Goal: Information Seeking & Learning: Understand process/instructions

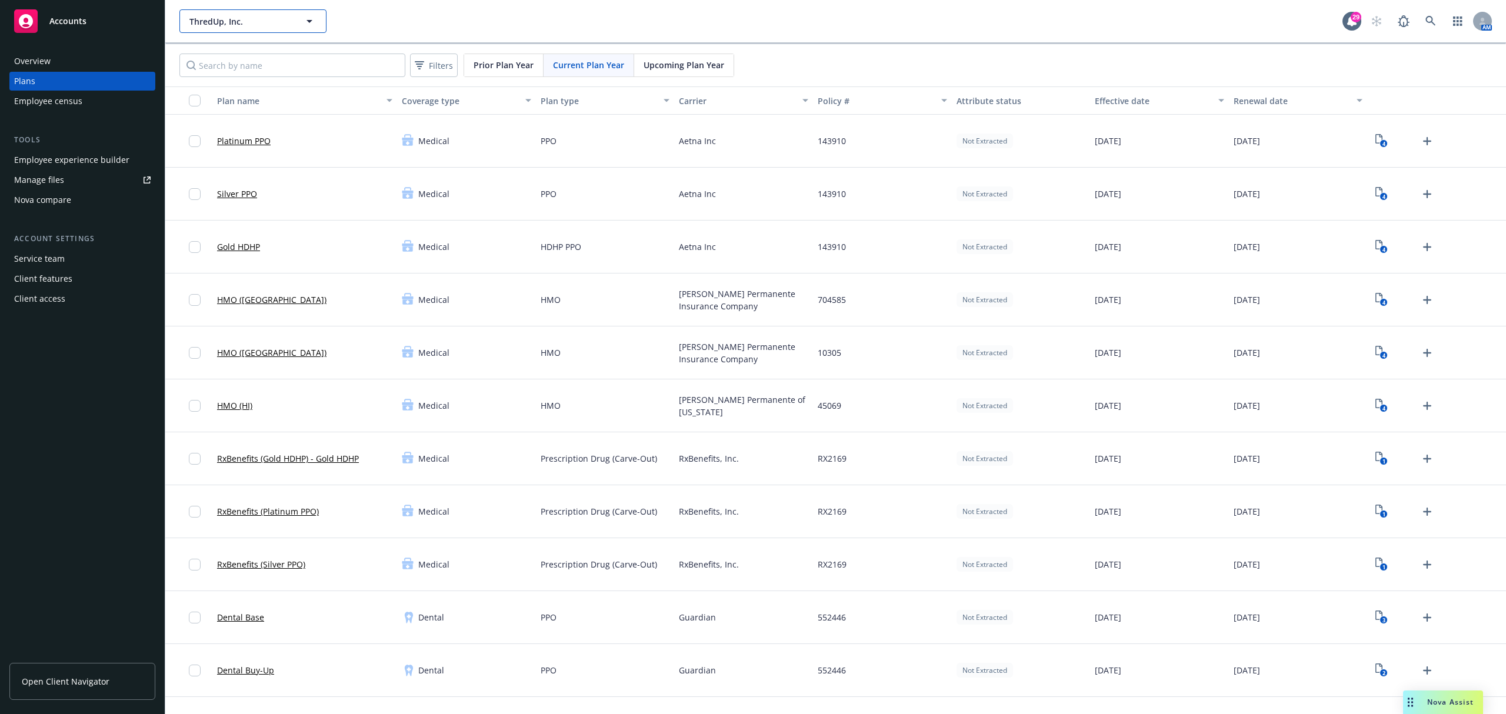
click at [281, 14] on button "ThredUp, Inc." at bounding box center [252, 21] width 147 height 24
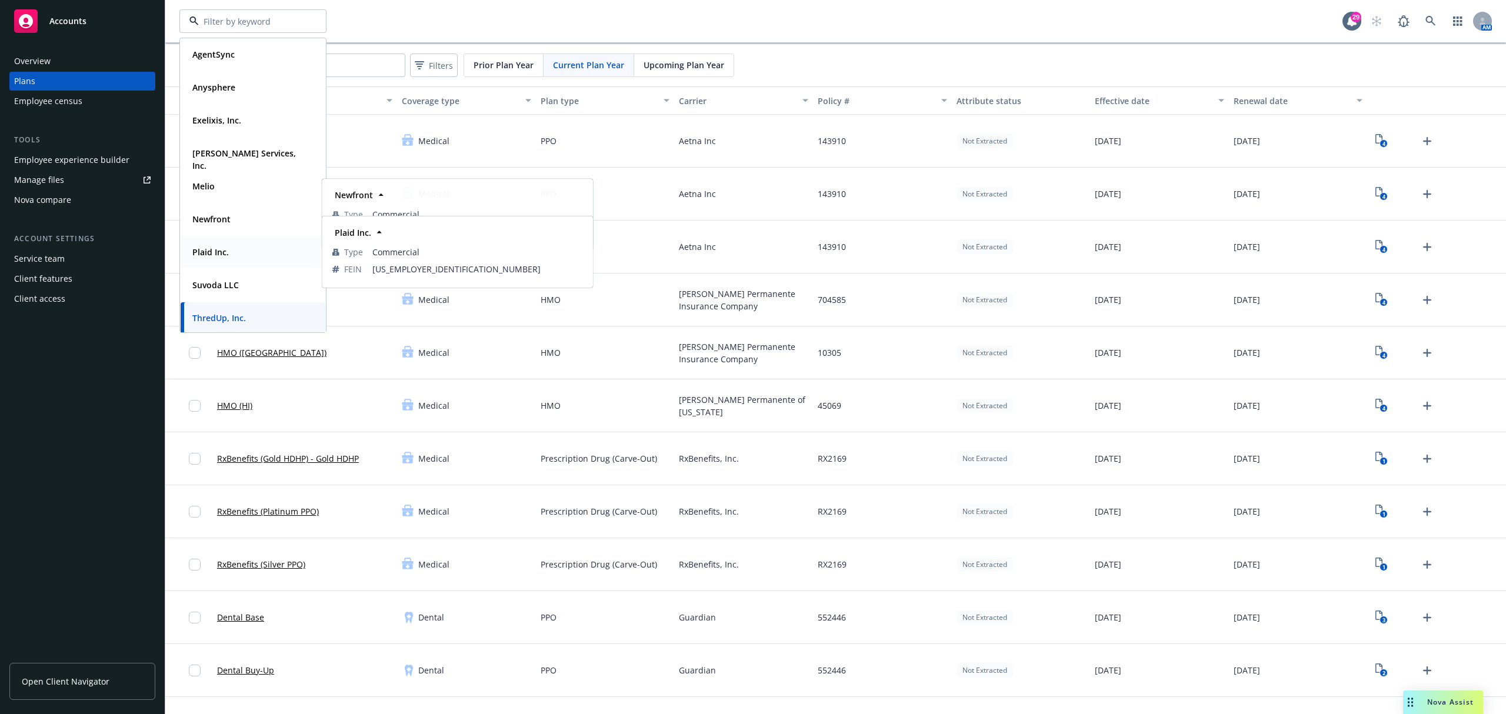
click at [226, 246] on strong "Plaid Inc." at bounding box center [210, 251] width 36 height 11
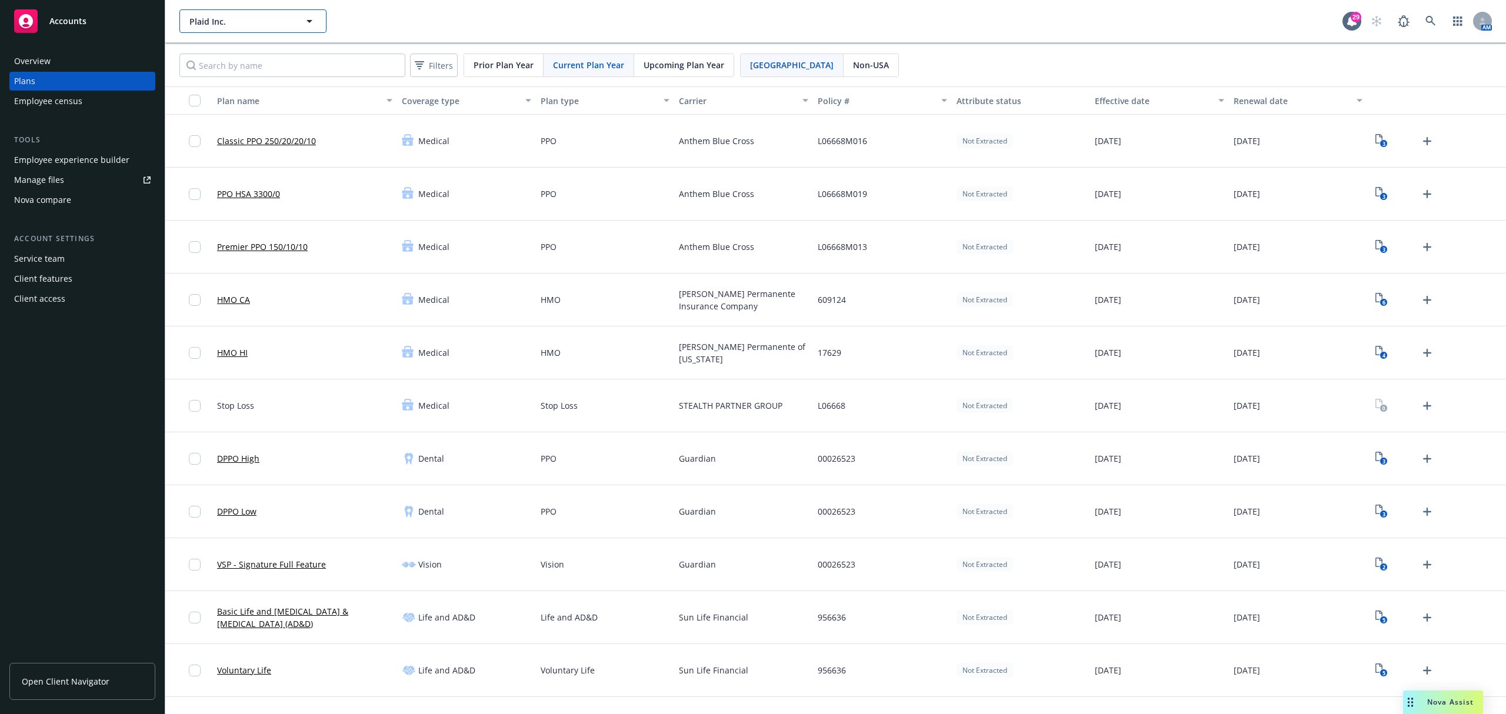
click at [264, 15] on span "Plaid Inc." at bounding box center [240, 21] width 102 height 12
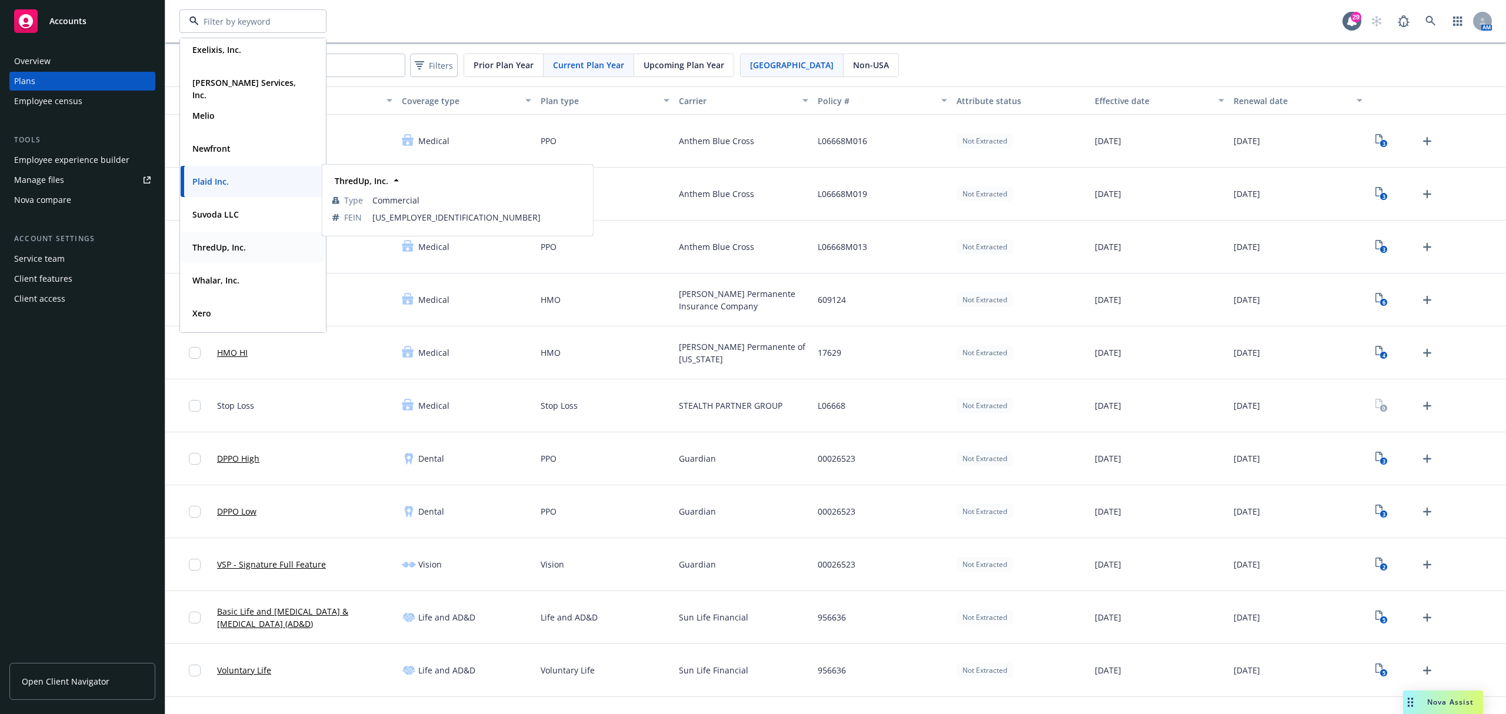
scroll to position [114, 0]
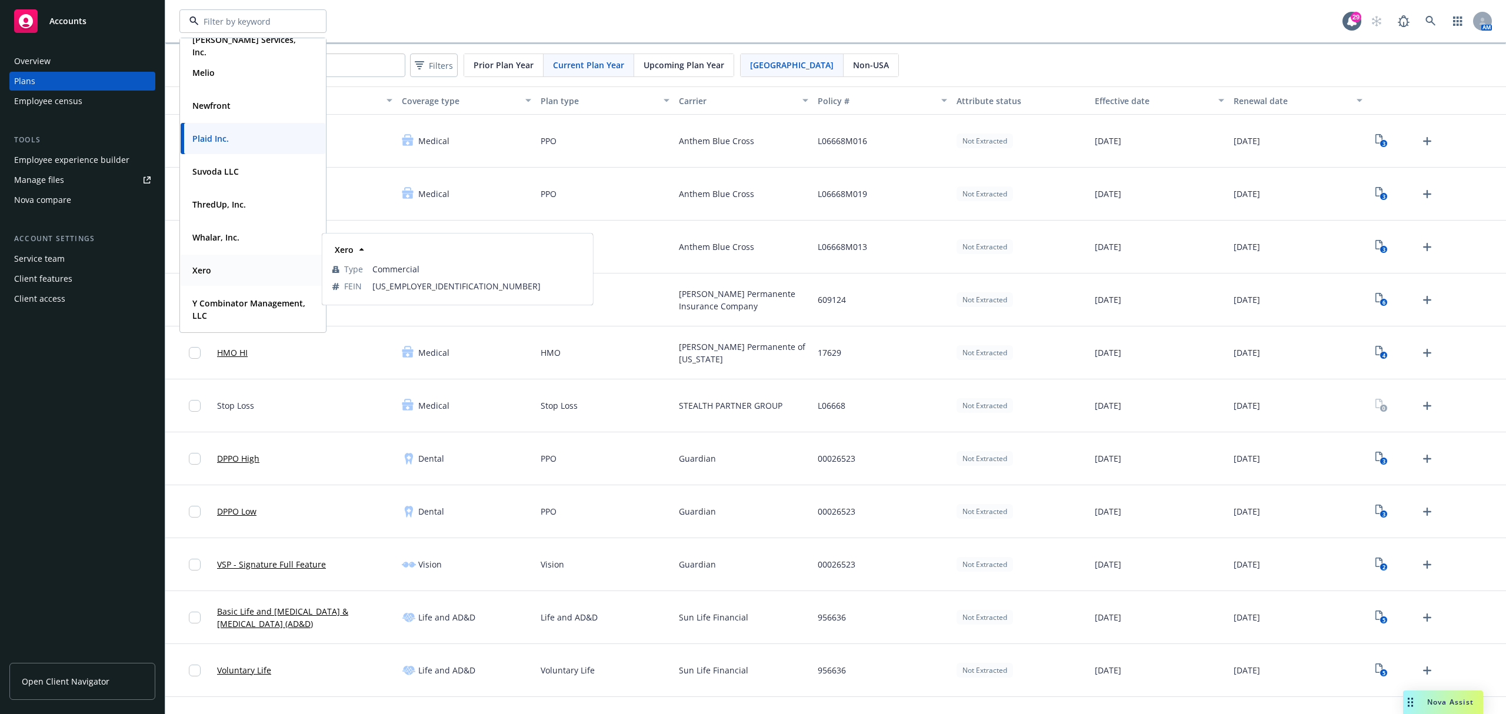
click at [217, 266] on div "Xero" at bounding box center [253, 270] width 131 height 17
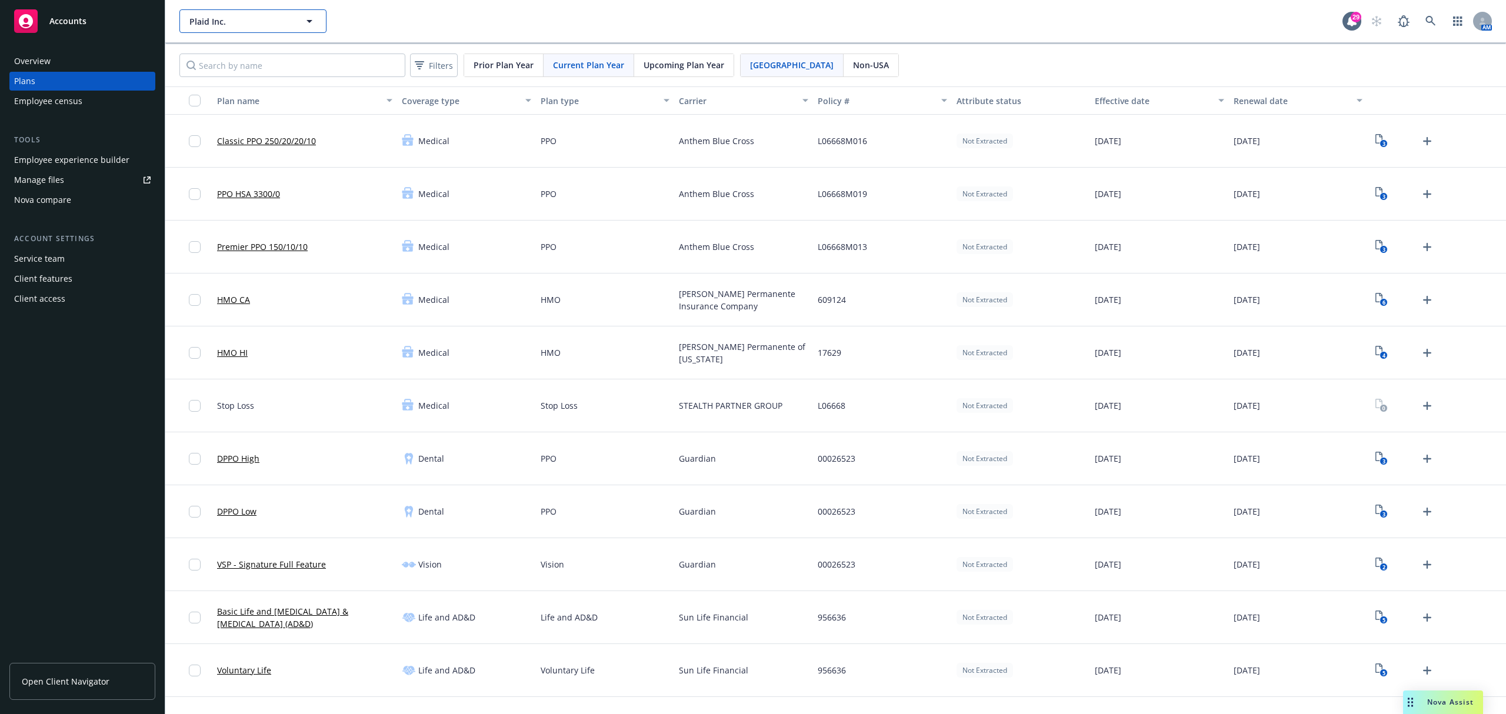
click at [255, 18] on button "Plaid Inc." at bounding box center [252, 21] width 147 height 24
type input "Xero"
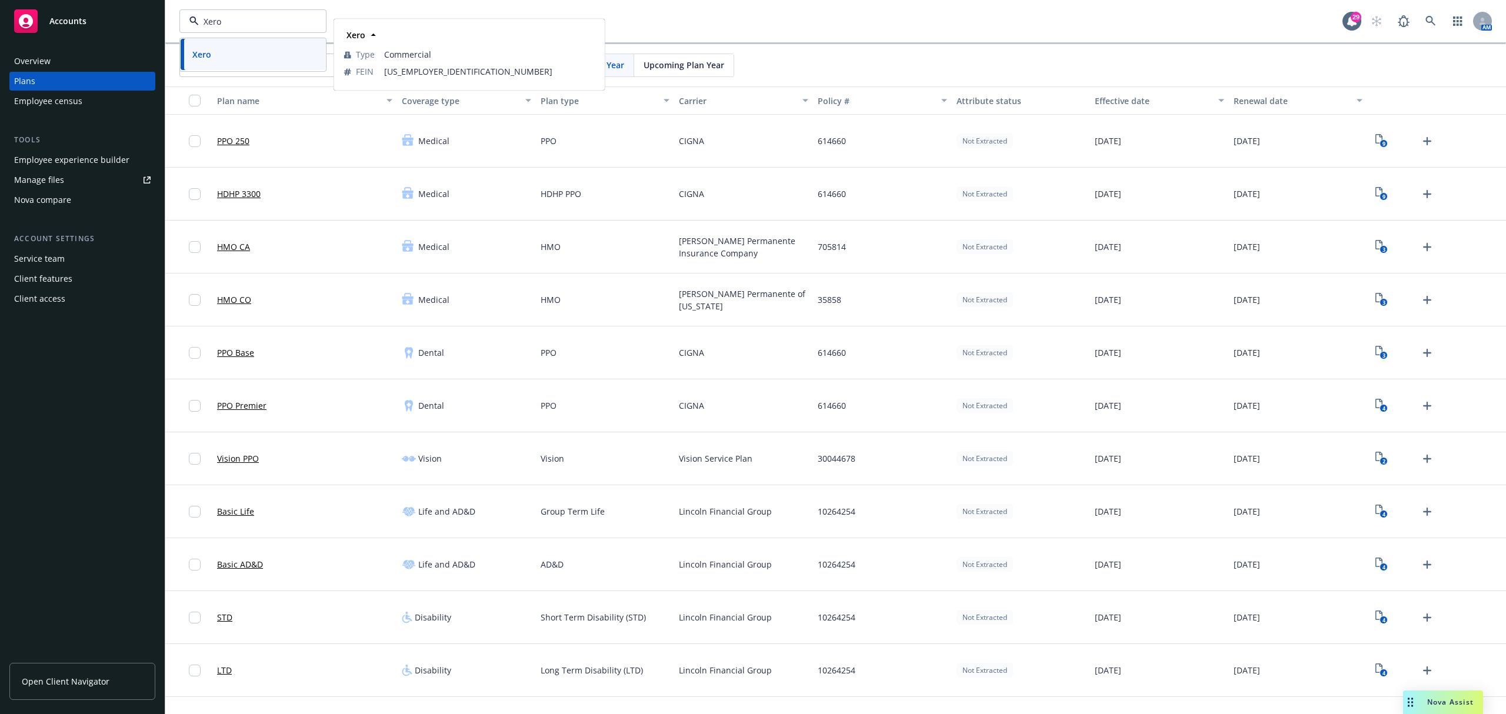
click at [600, 22] on div "Xero Type Commercial FEIN 45-1040932" at bounding box center [469, 54] width 269 height 70
drag, startPoint x: 852, startPoint y: 306, endPoint x: 810, endPoint y: 303, distance: 41.9
click at [813, 303] on div "35858" at bounding box center [882, 299] width 139 height 53
copy span "35858"
click at [251, 19] on span "Xero" at bounding box center [240, 21] width 102 height 12
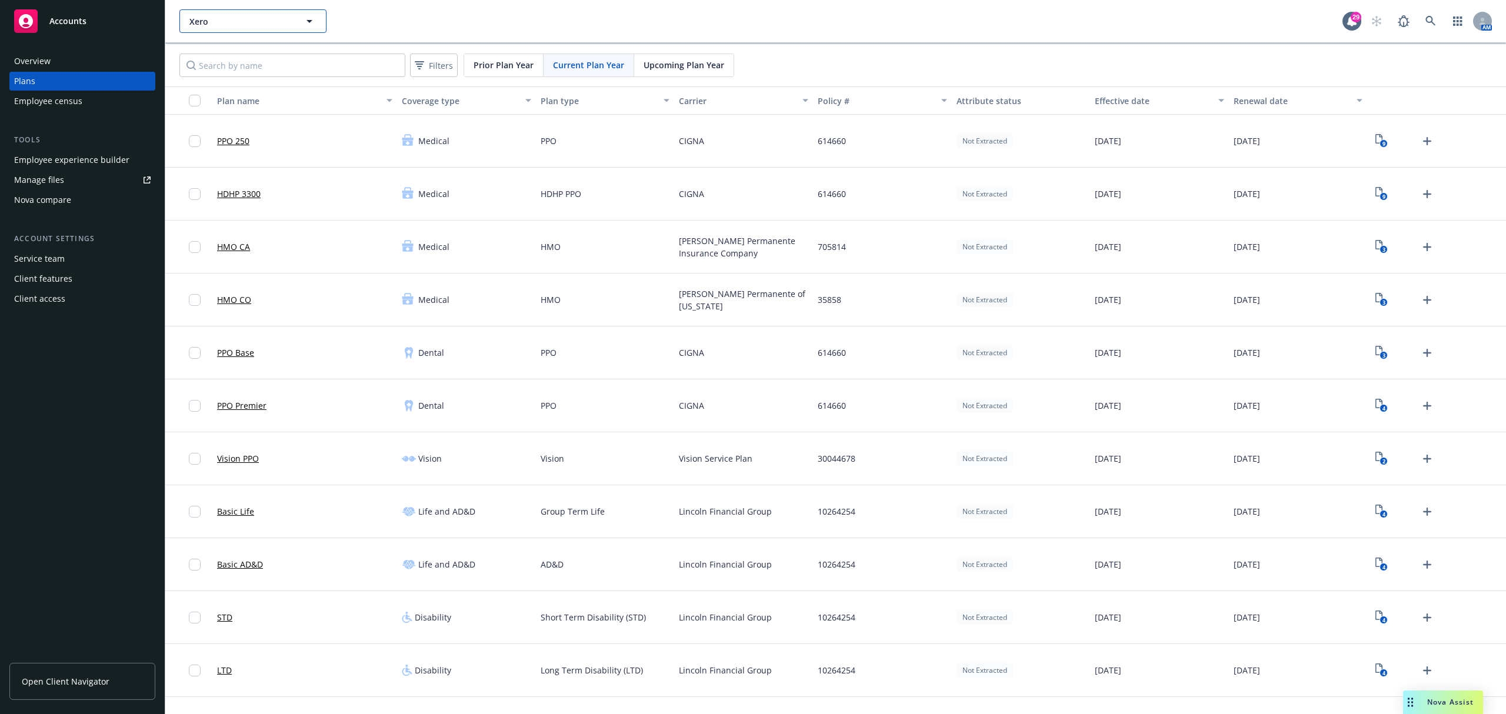
click at [215, 24] on span "Xero" at bounding box center [240, 21] width 102 height 12
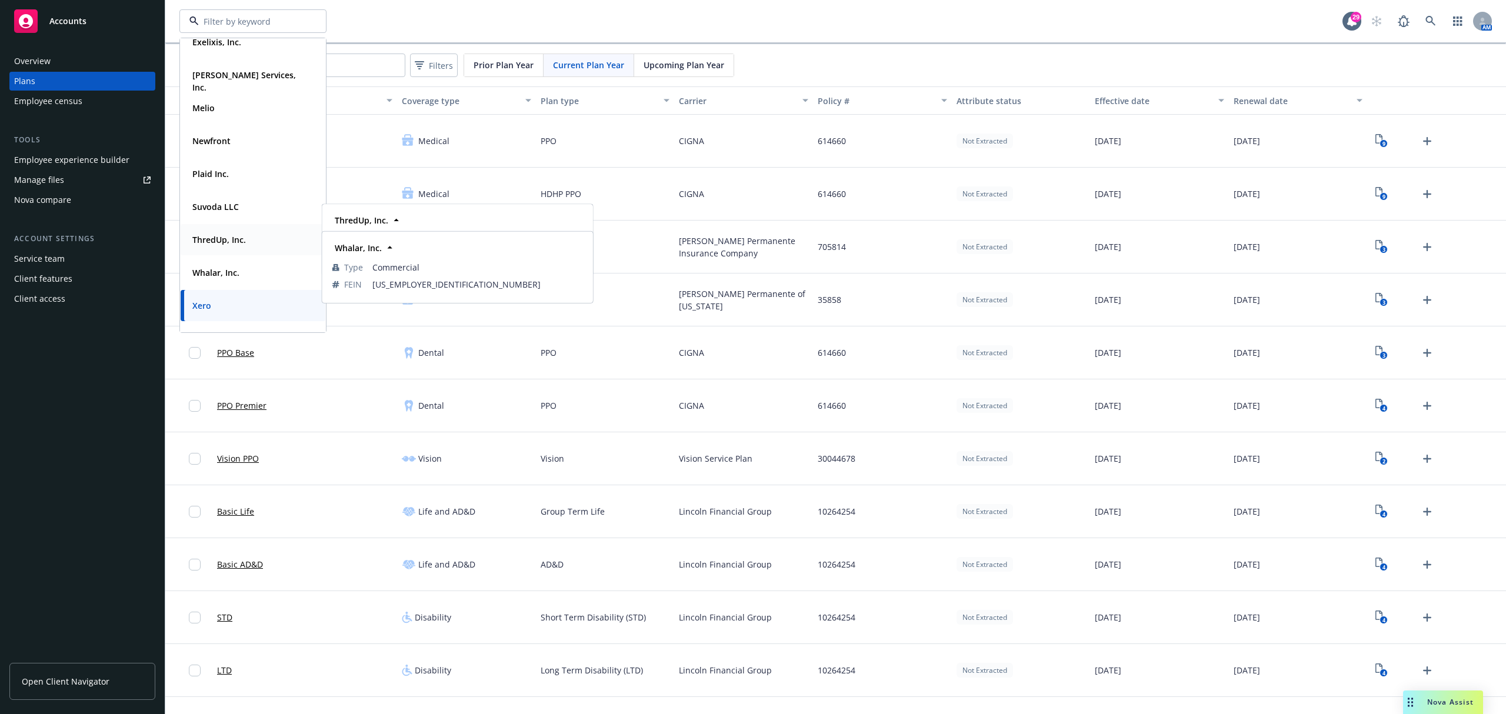
click at [216, 238] on strong "ThredUp, Inc." at bounding box center [219, 239] width 54 height 11
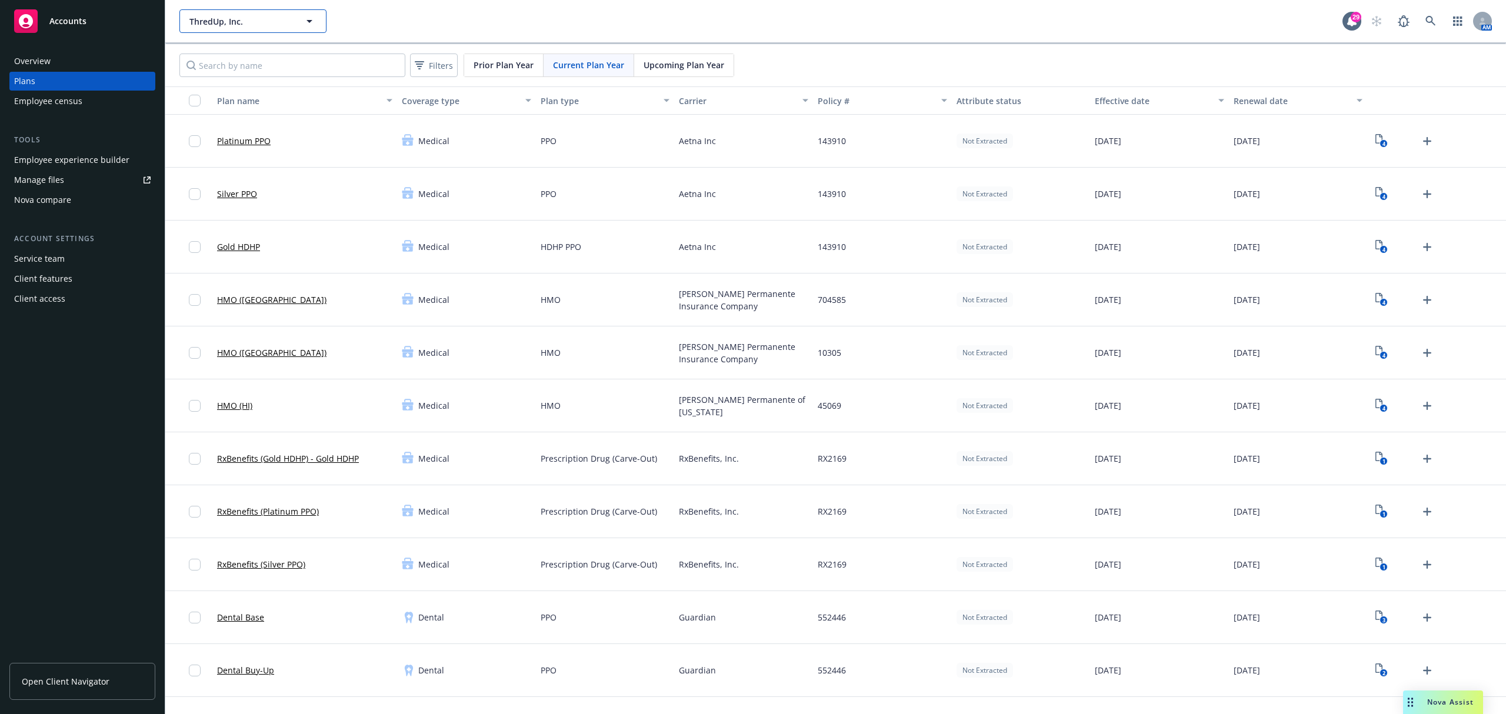
click at [243, 18] on span "ThredUp, Inc." at bounding box center [240, 21] width 102 height 12
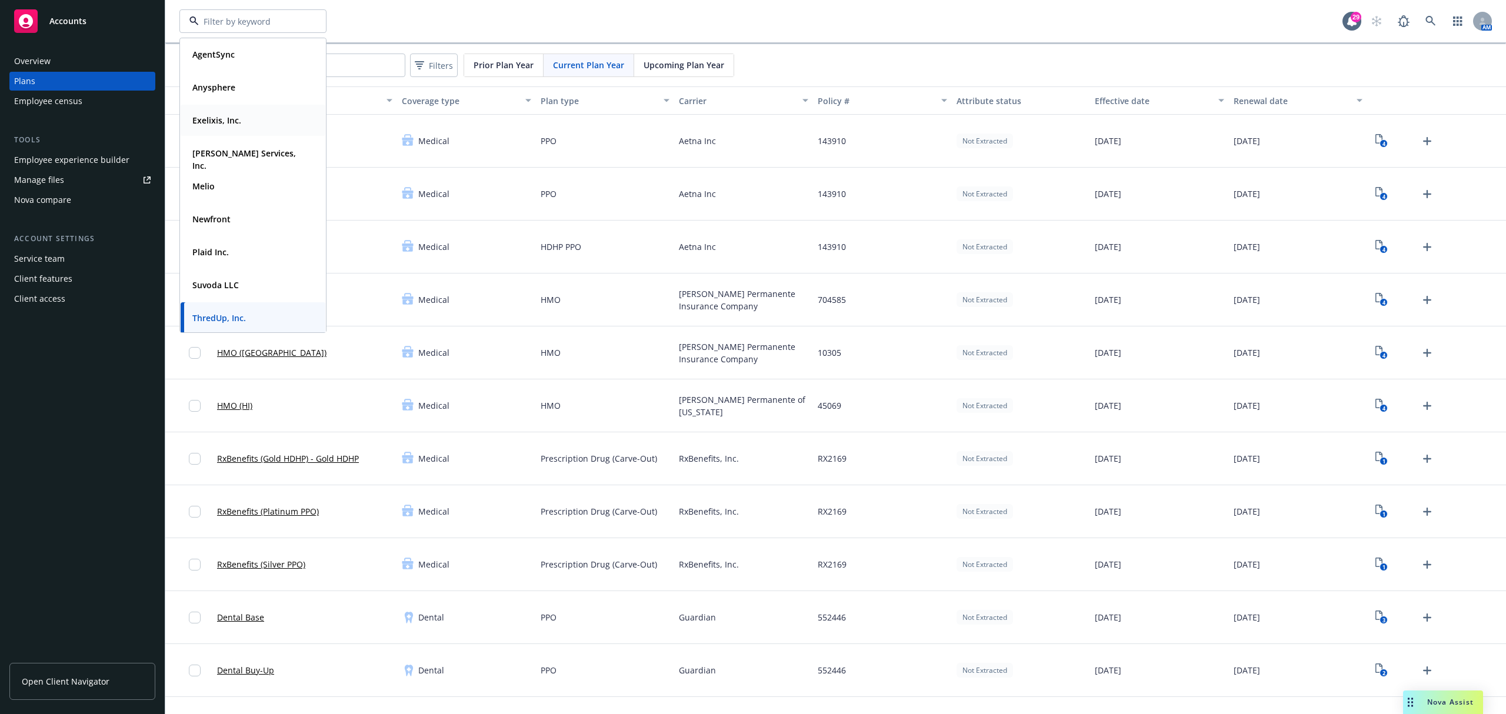
click at [234, 118] on strong "Exelixis, Inc." at bounding box center [216, 120] width 49 height 11
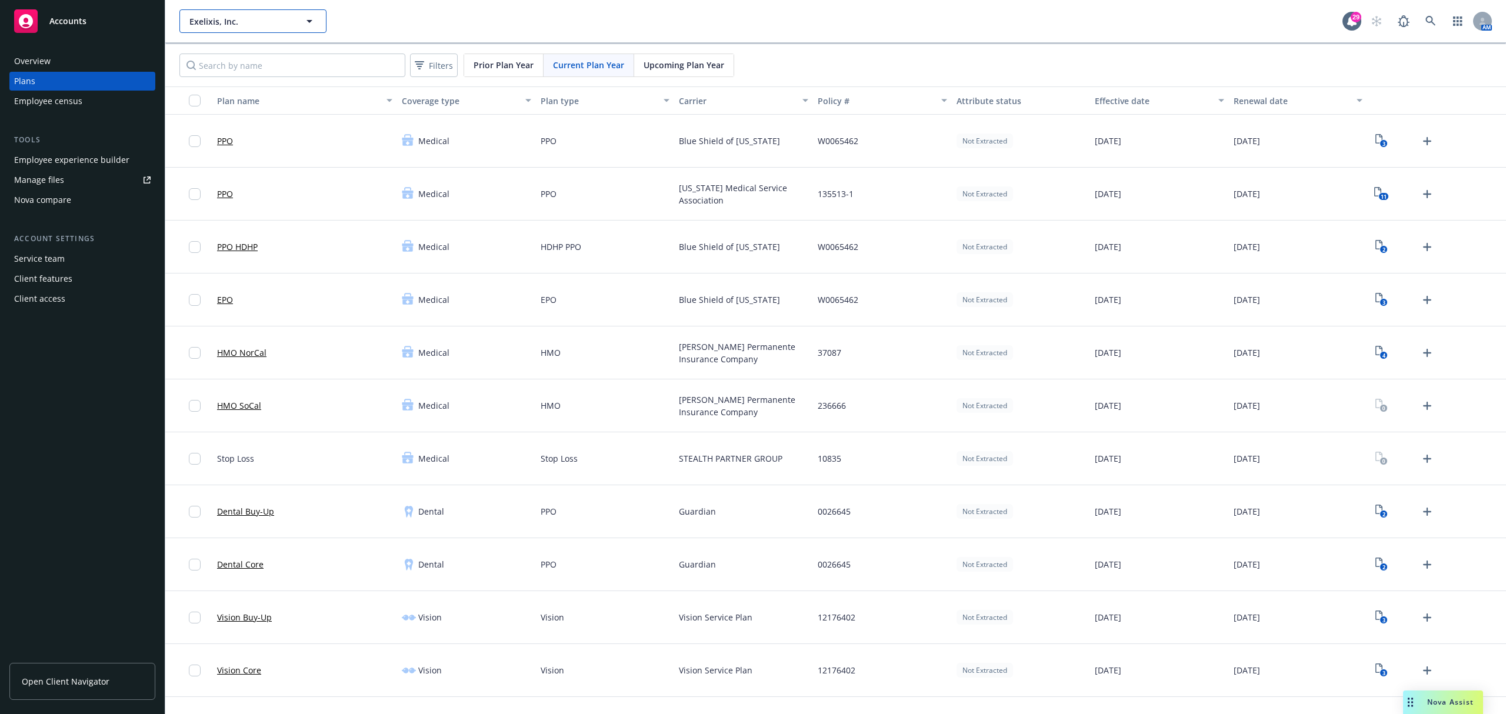
click at [256, 29] on button "Exelixis, Inc." at bounding box center [252, 21] width 147 height 24
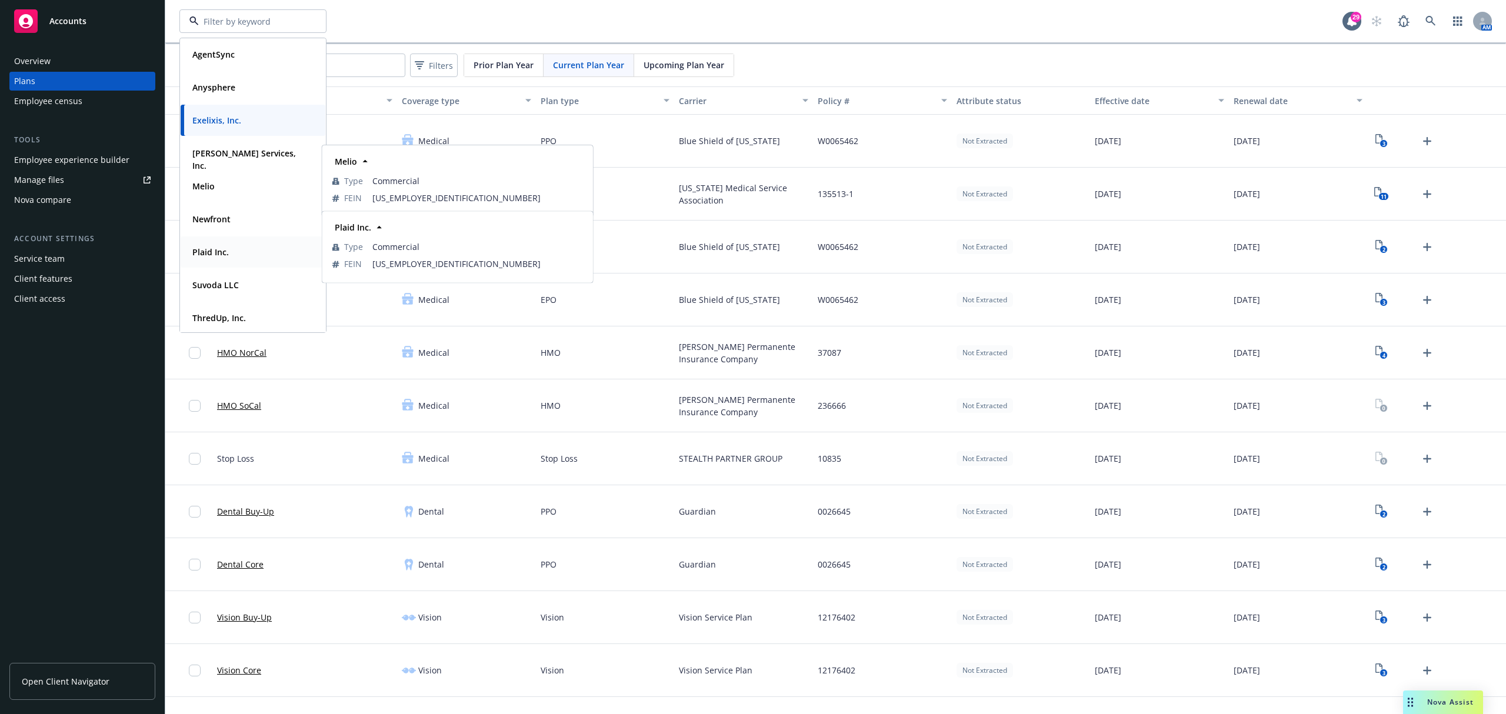
click at [219, 248] on strong "Plaid Inc." at bounding box center [210, 251] width 36 height 11
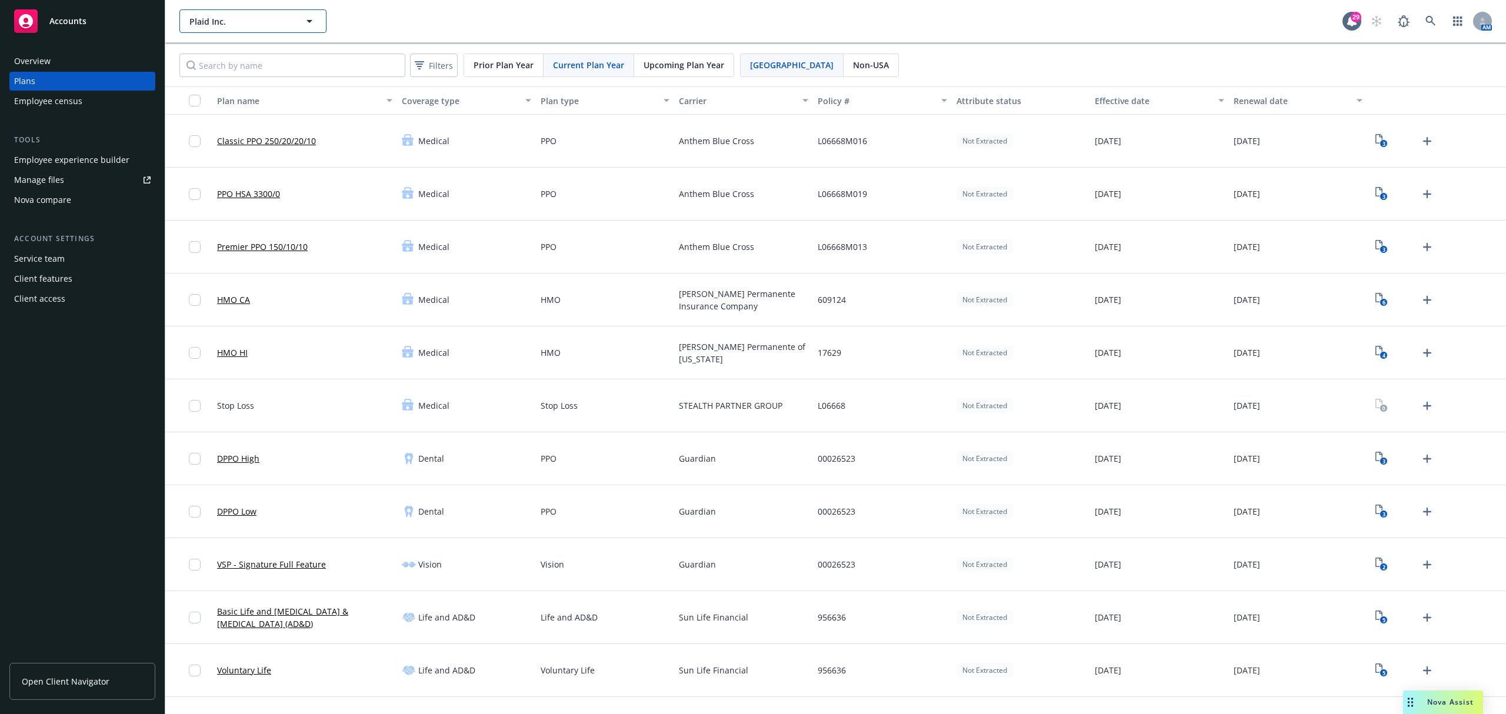
click at [225, 19] on span "Plaid Inc." at bounding box center [240, 21] width 102 height 12
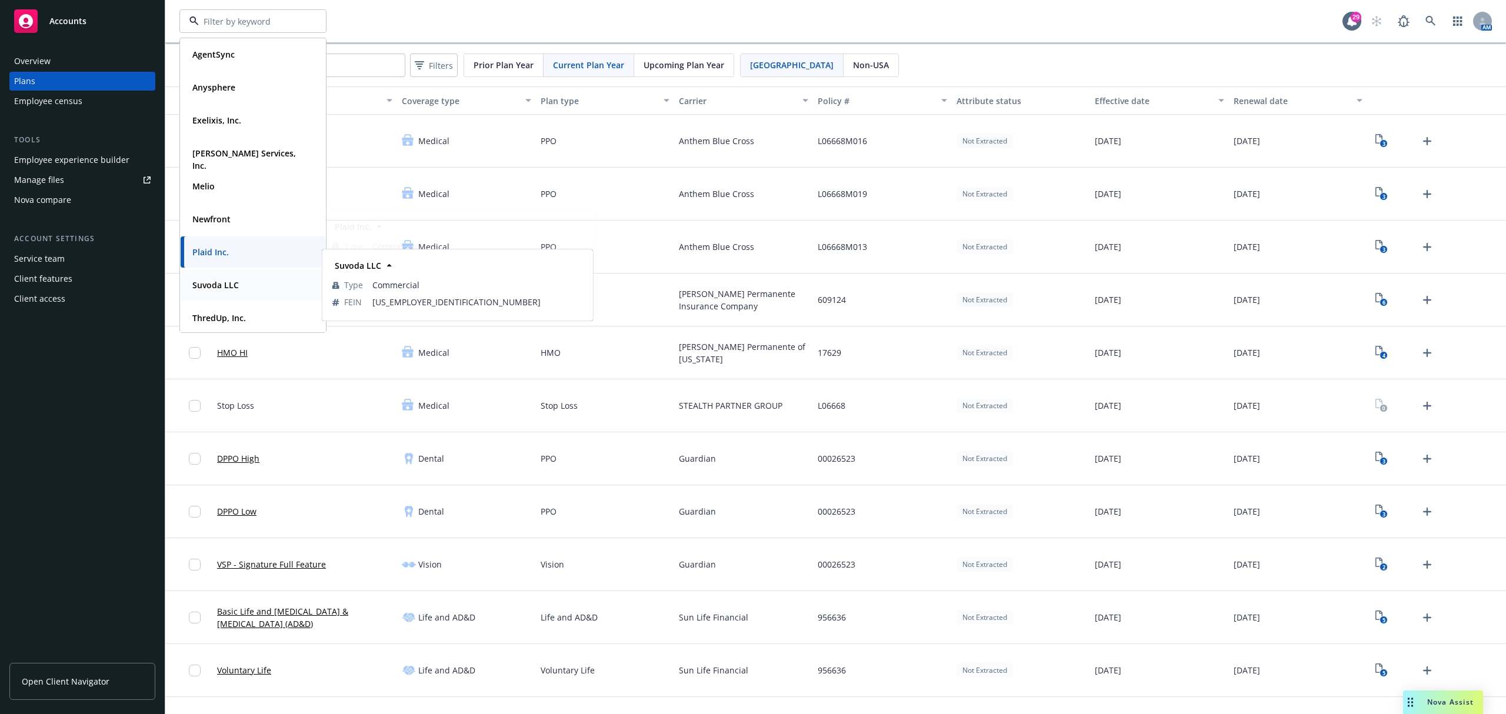
click at [207, 278] on div "Suvoda LLC" at bounding box center [215, 284] width 54 height 17
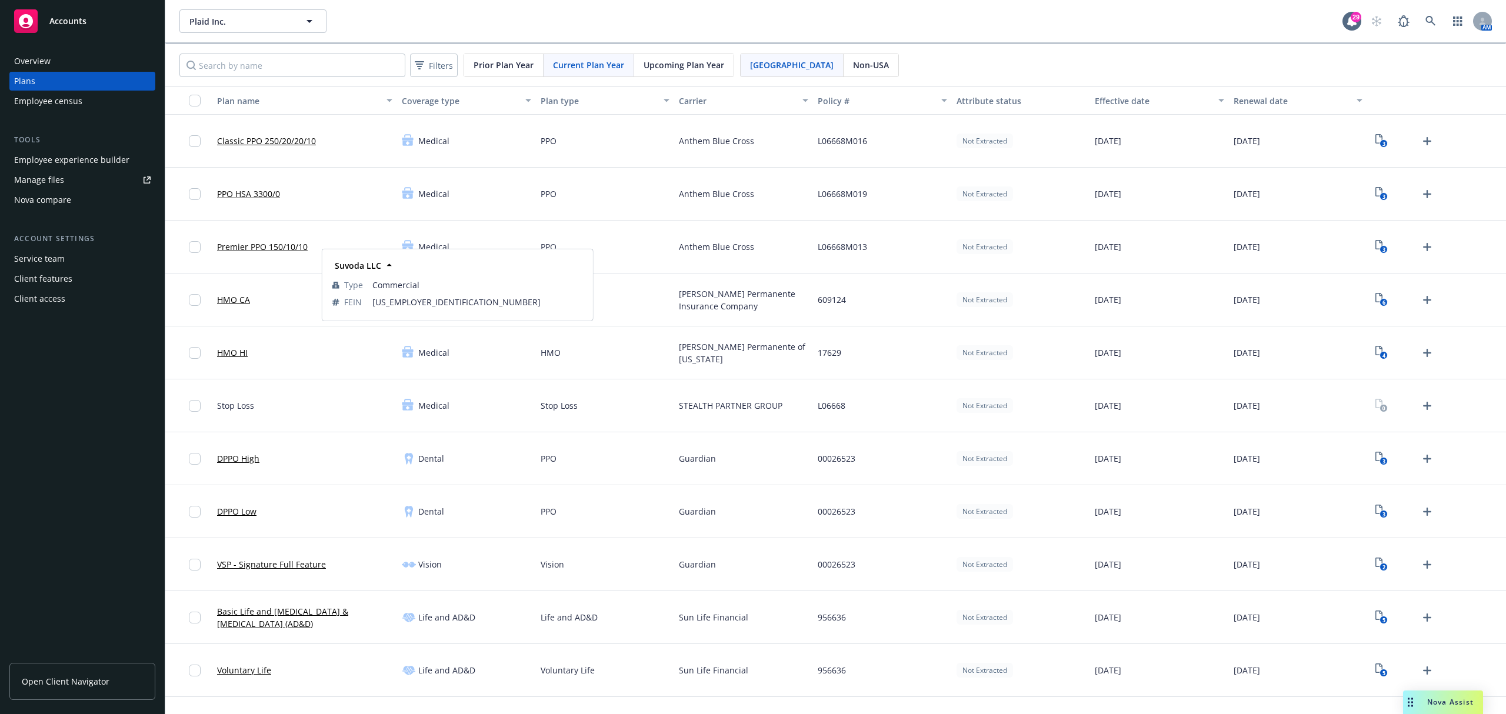
type input "Plaid Inc."
click at [248, 18] on button "Plaid Inc." at bounding box center [252, 21] width 147 height 24
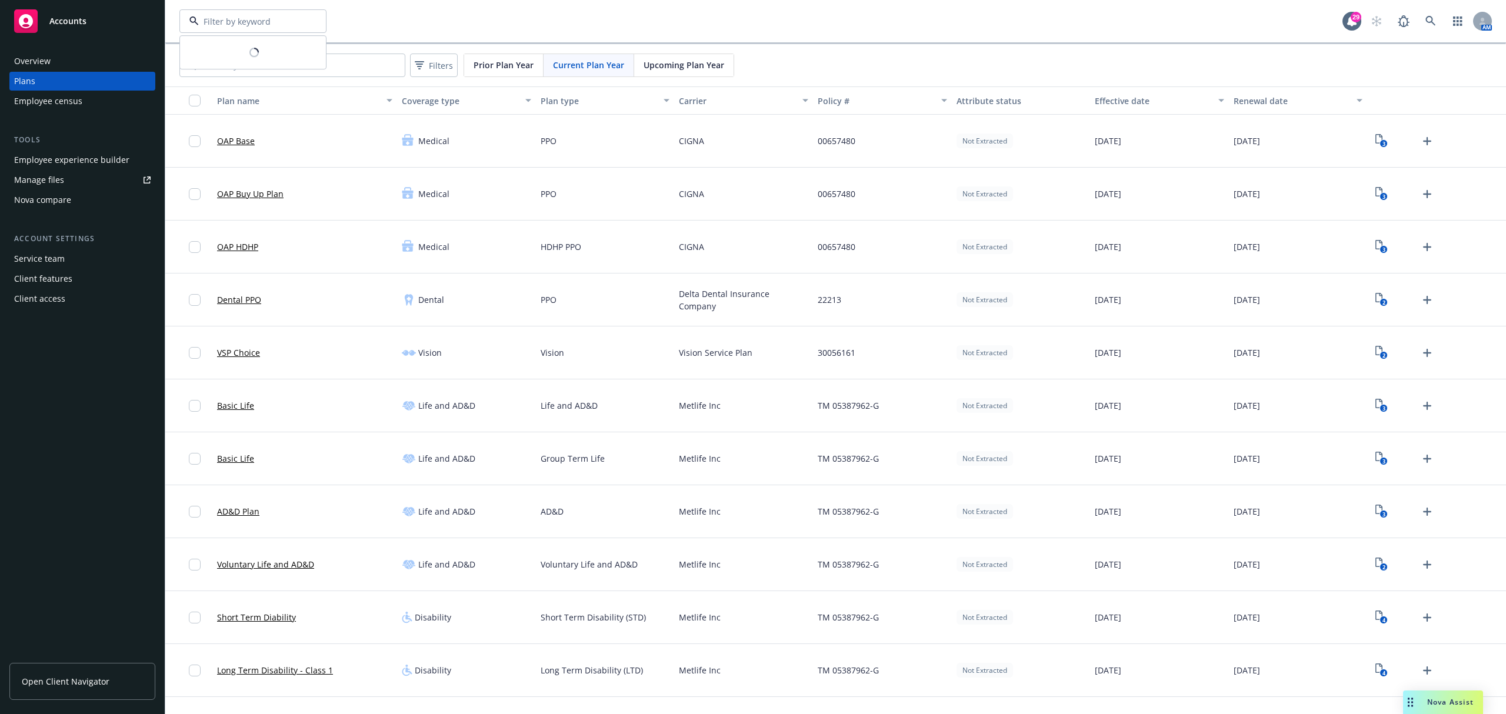
type input "Suvoda LLC"
click at [243, 60] on div "Suvoda LLC" at bounding box center [253, 54] width 131 height 17
click at [269, 24] on span "Suvoda LLC" at bounding box center [240, 21] width 102 height 12
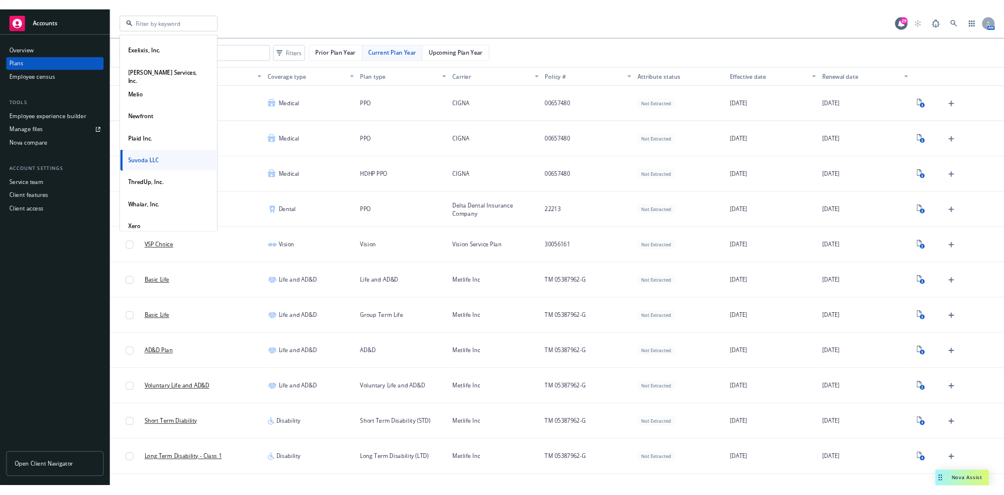
scroll to position [114, 0]
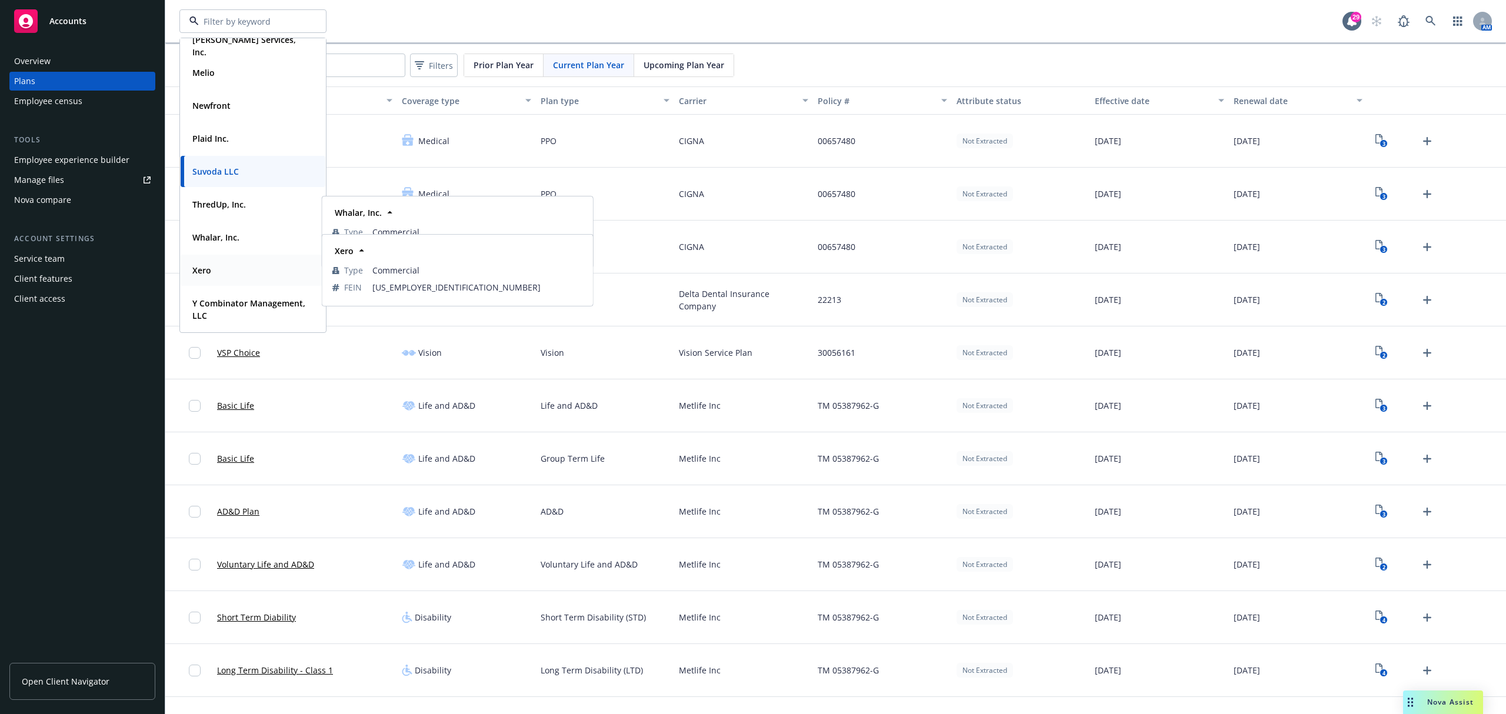
click at [208, 276] on span "Xero" at bounding box center [201, 270] width 19 height 12
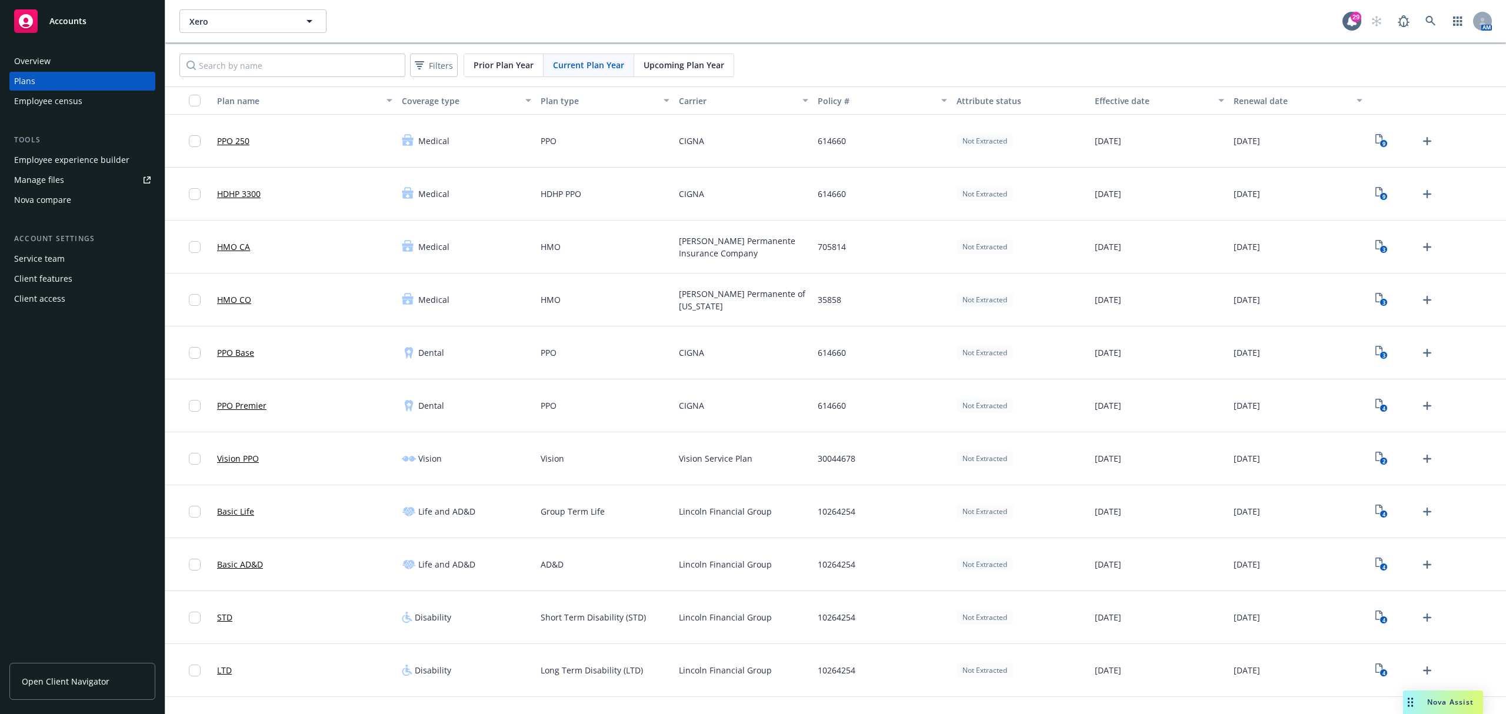
click at [62, 673] on link "Open Client Navigator" at bounding box center [82, 681] width 146 height 37
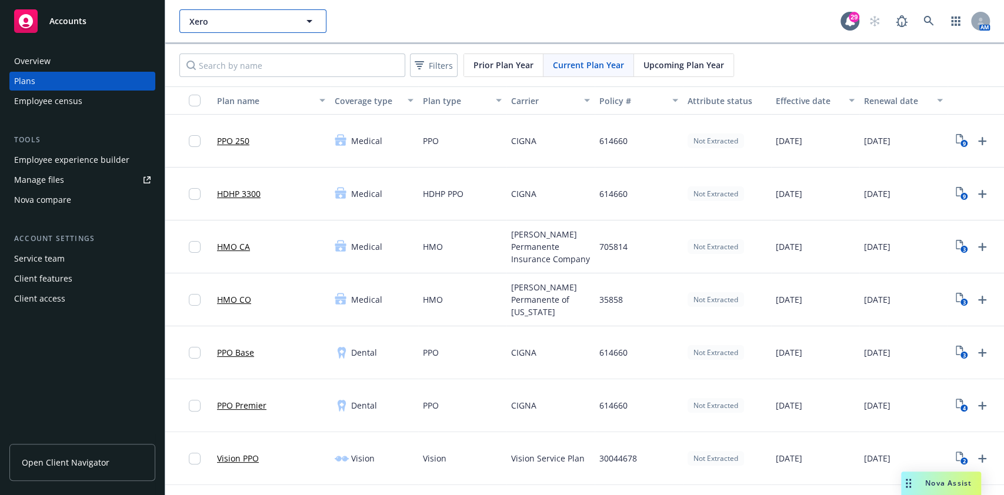
click at [249, 27] on button "Xero" at bounding box center [252, 21] width 147 height 24
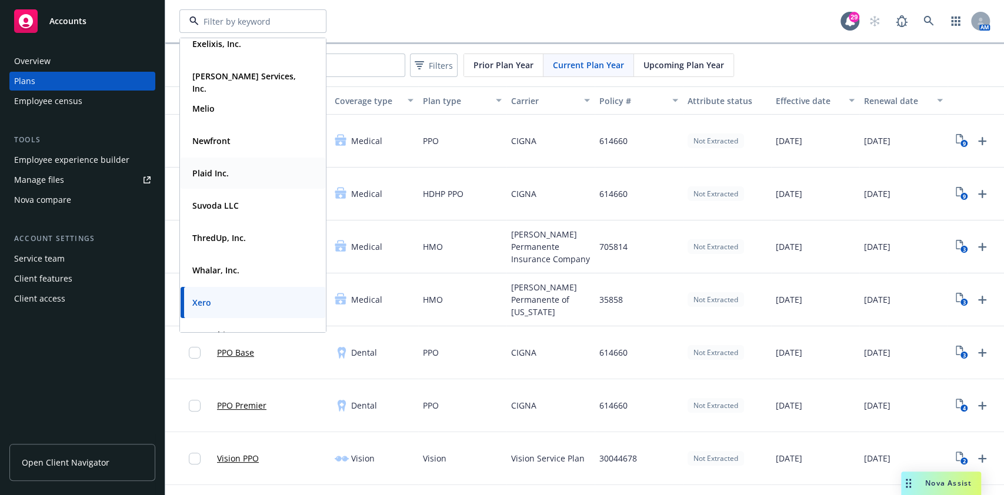
scroll to position [106, 0]
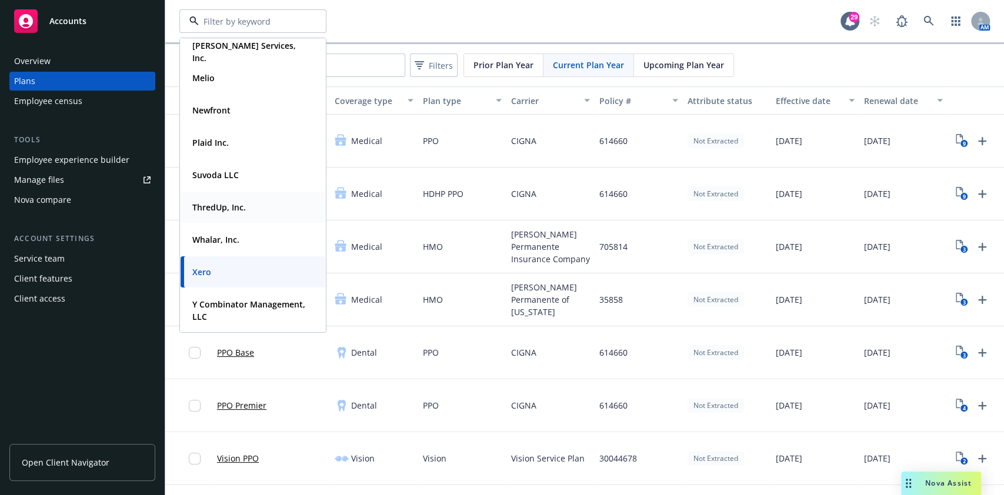
click at [229, 202] on strong "ThredUp, Inc." at bounding box center [219, 207] width 54 height 11
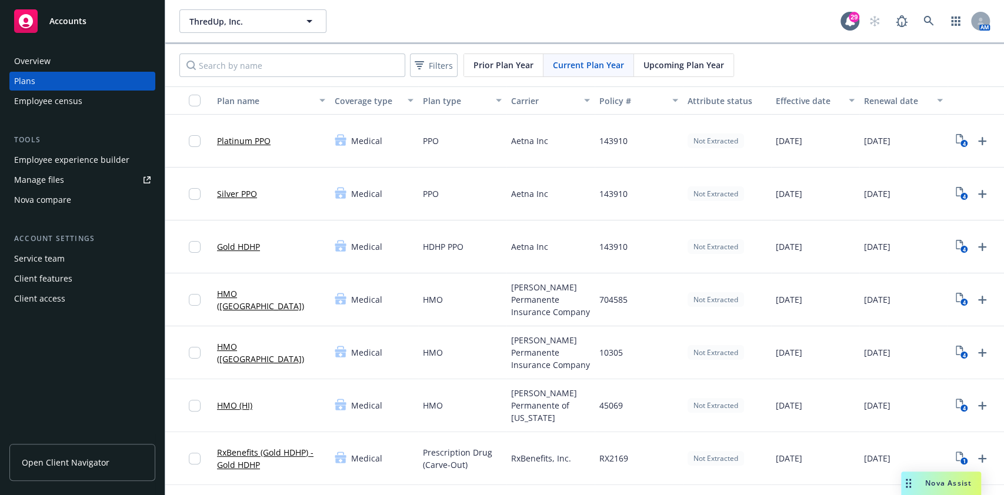
click at [56, 182] on div "Manage files" at bounding box center [39, 180] width 50 height 19
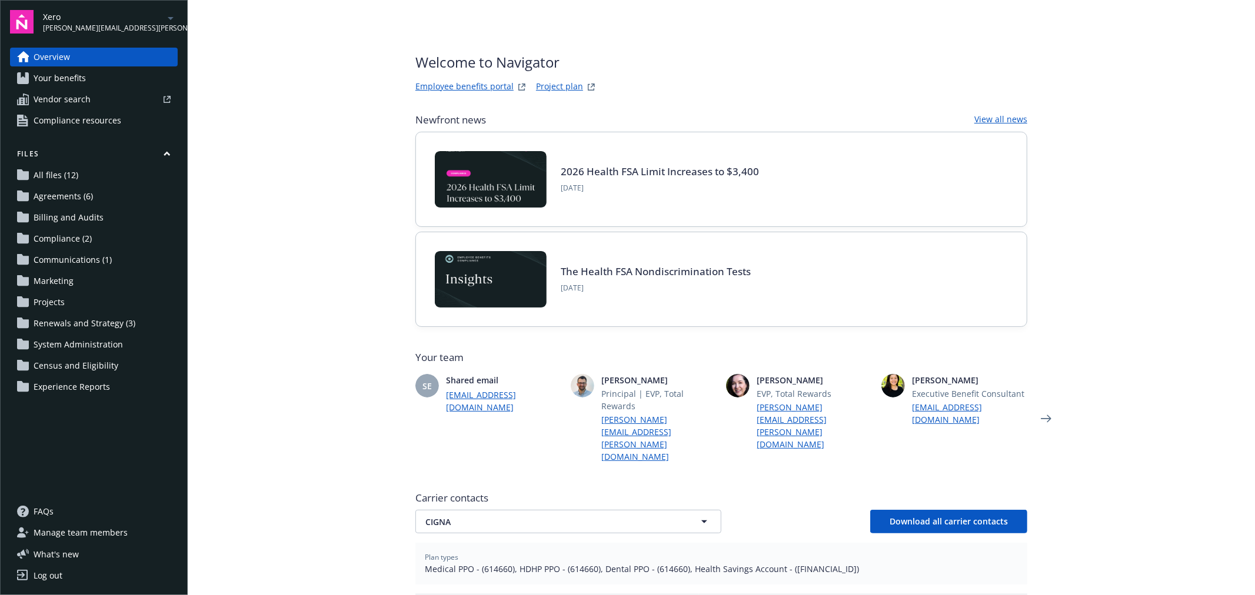
click at [310, 313] on main "Welcome to Navigator Employee benefits portal Project plan Newfront news View a…" at bounding box center [721, 297] width 1067 height 595
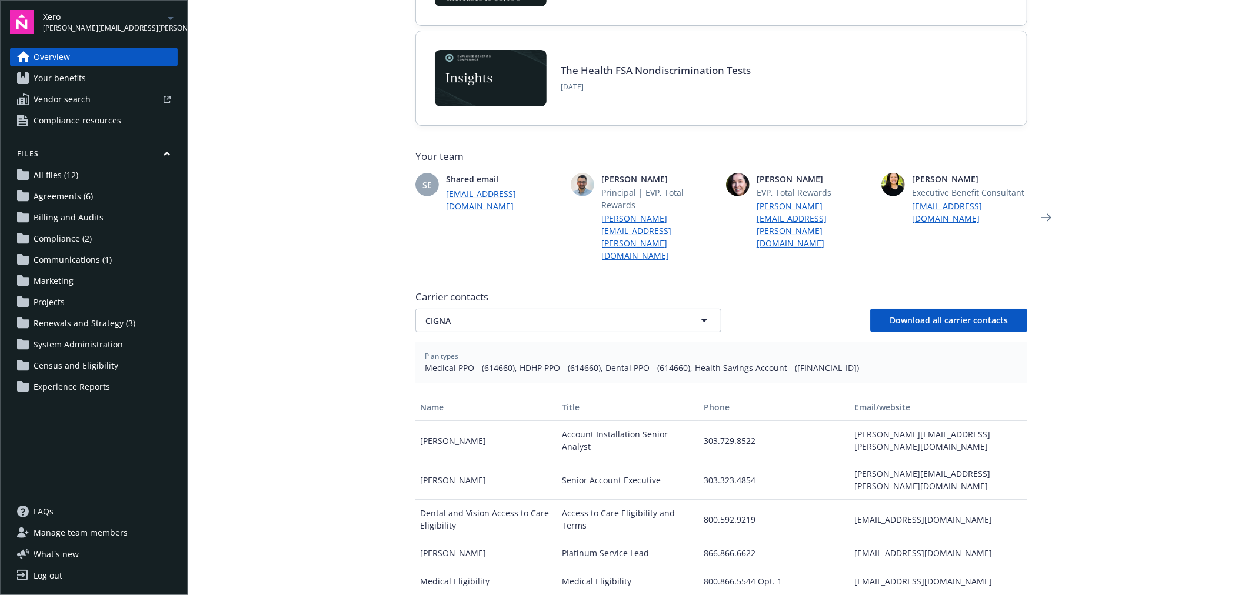
scroll to position [326, 0]
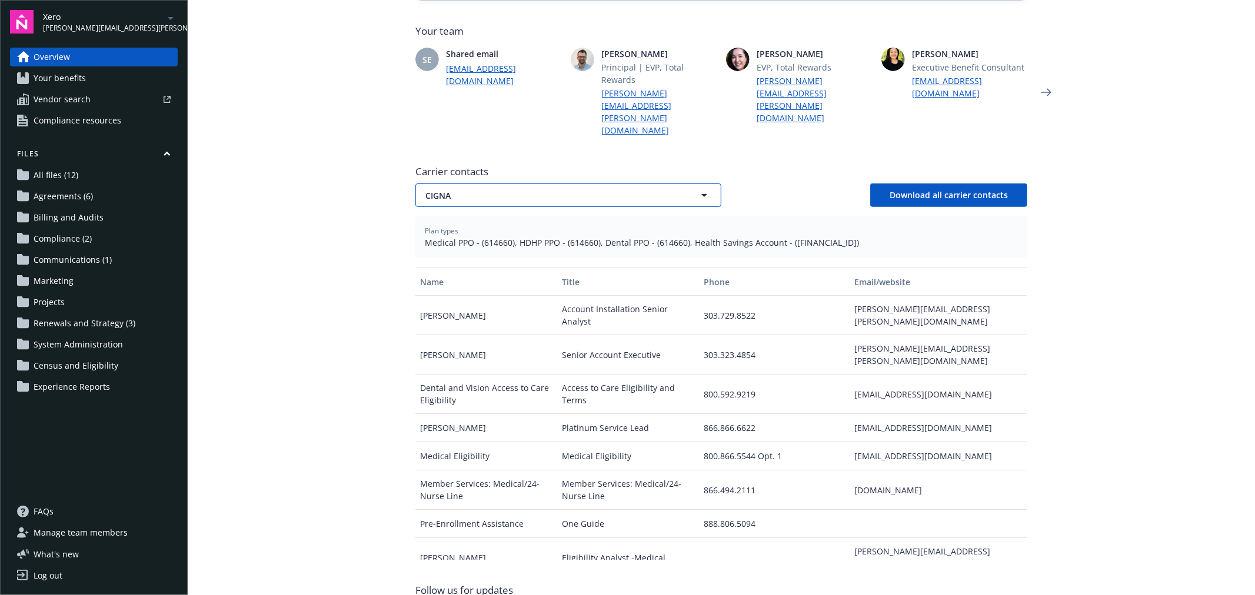
click at [501, 189] on span "CIGNA" at bounding box center [547, 195] width 245 height 12
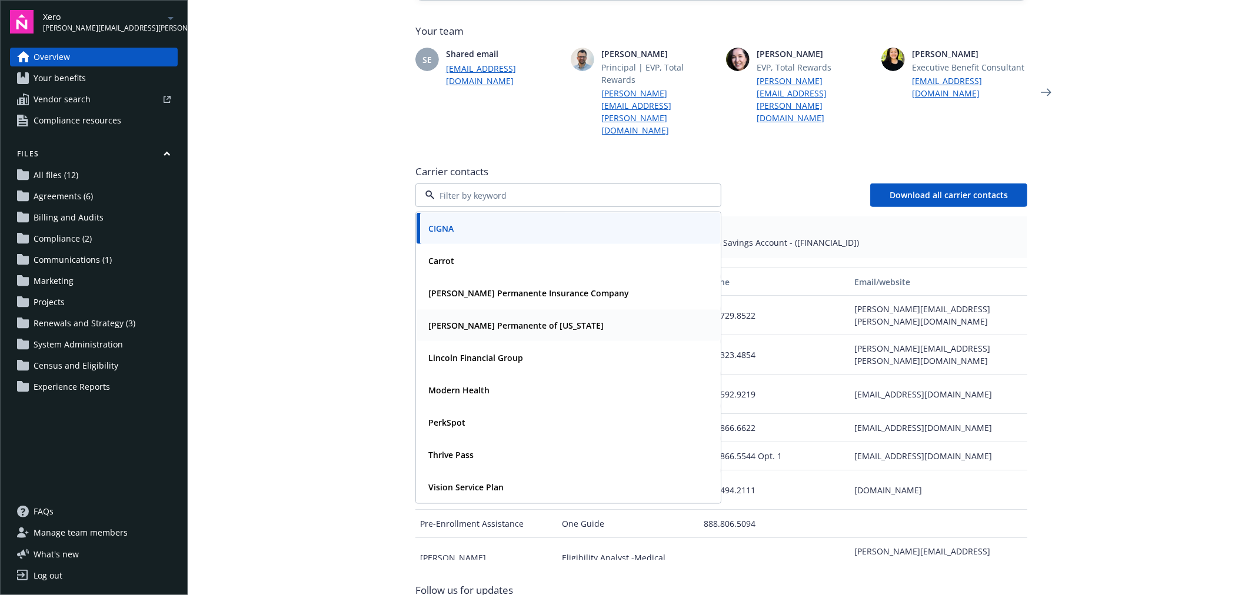
click at [495, 320] on strong "Kaiser Permanente of Colorado" at bounding box center [515, 325] width 175 height 11
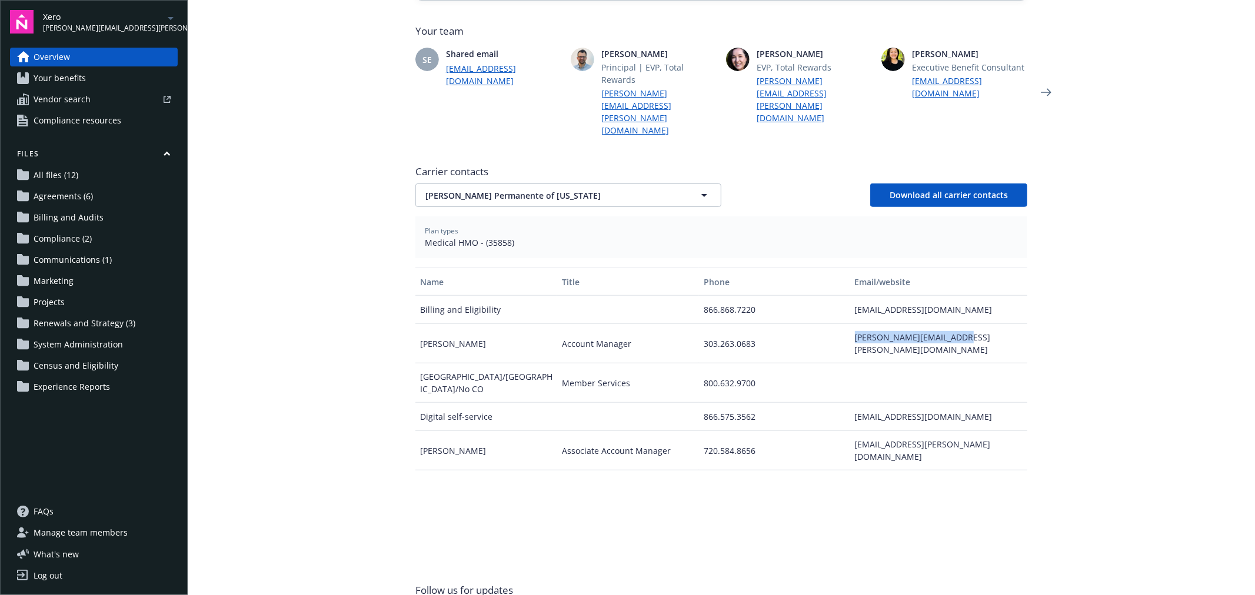
drag, startPoint x: 963, startPoint y: 296, endPoint x: 849, endPoint y: 306, distance: 115.1
click at [850, 324] on div "dana.m.richardson@kp.org" at bounding box center [938, 343] width 177 height 39
copy div "dana.m.richardson@kp.org"
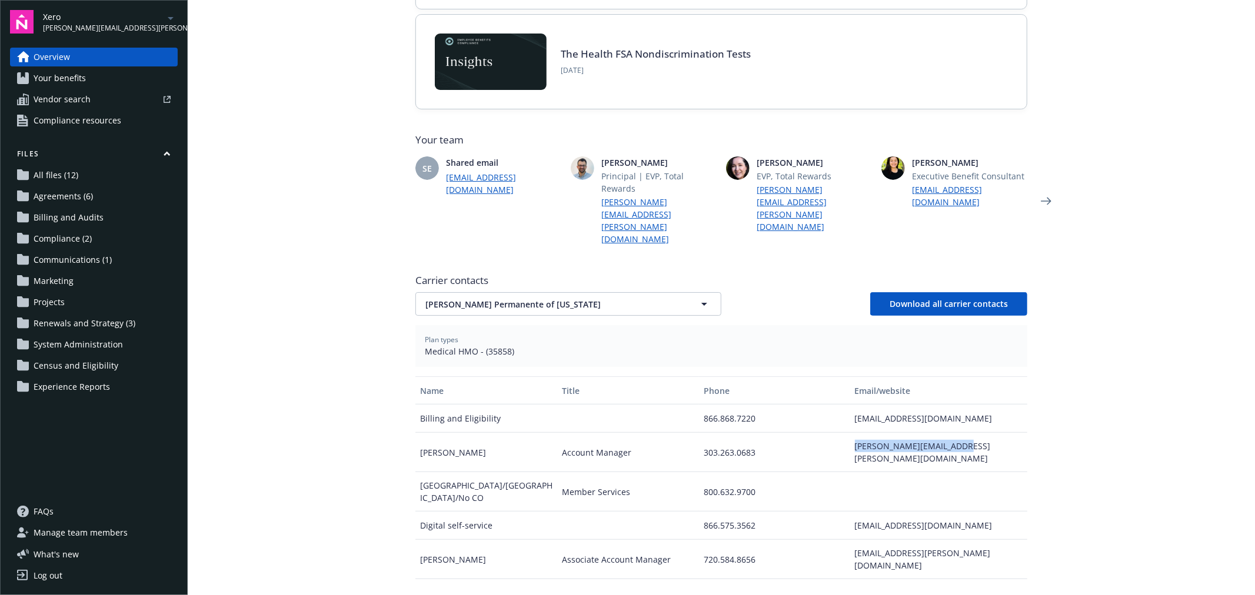
scroll to position [0, 0]
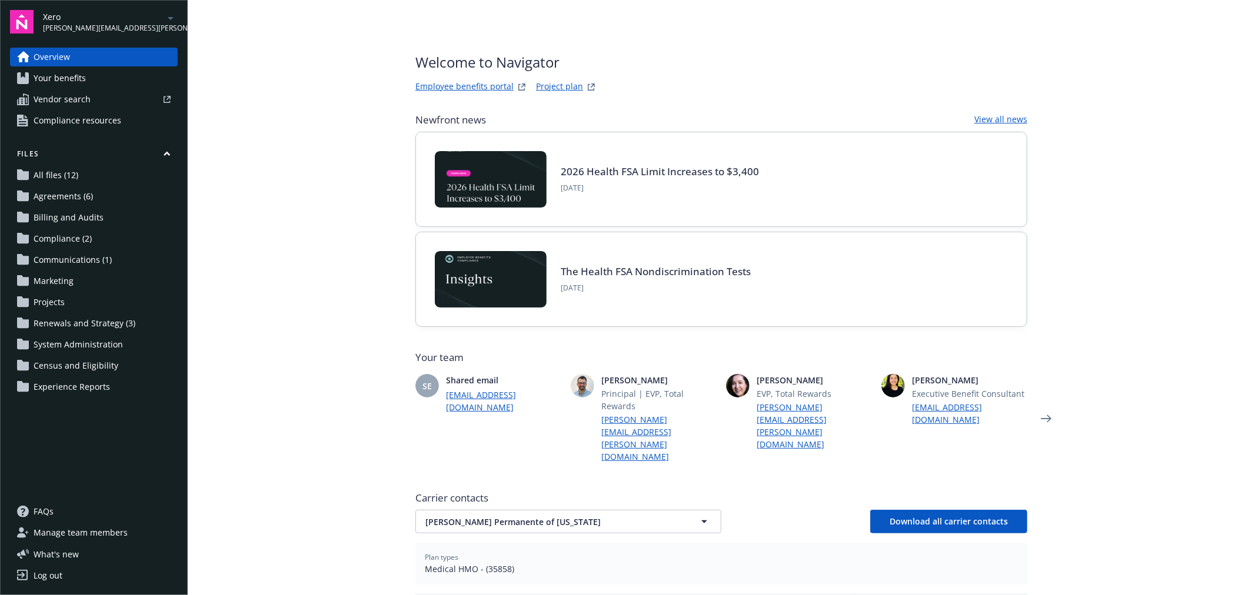
click at [124, 19] on span "Xero" at bounding box center [103, 17] width 121 height 12
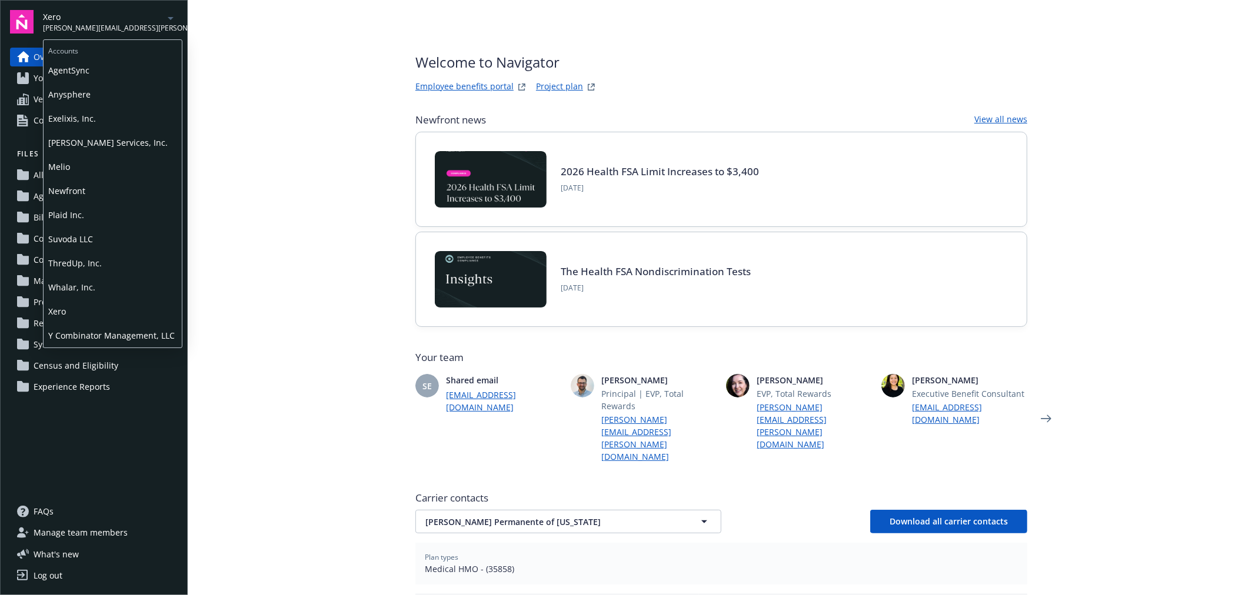
click at [86, 214] on span "Plaid Inc." at bounding box center [112, 215] width 129 height 24
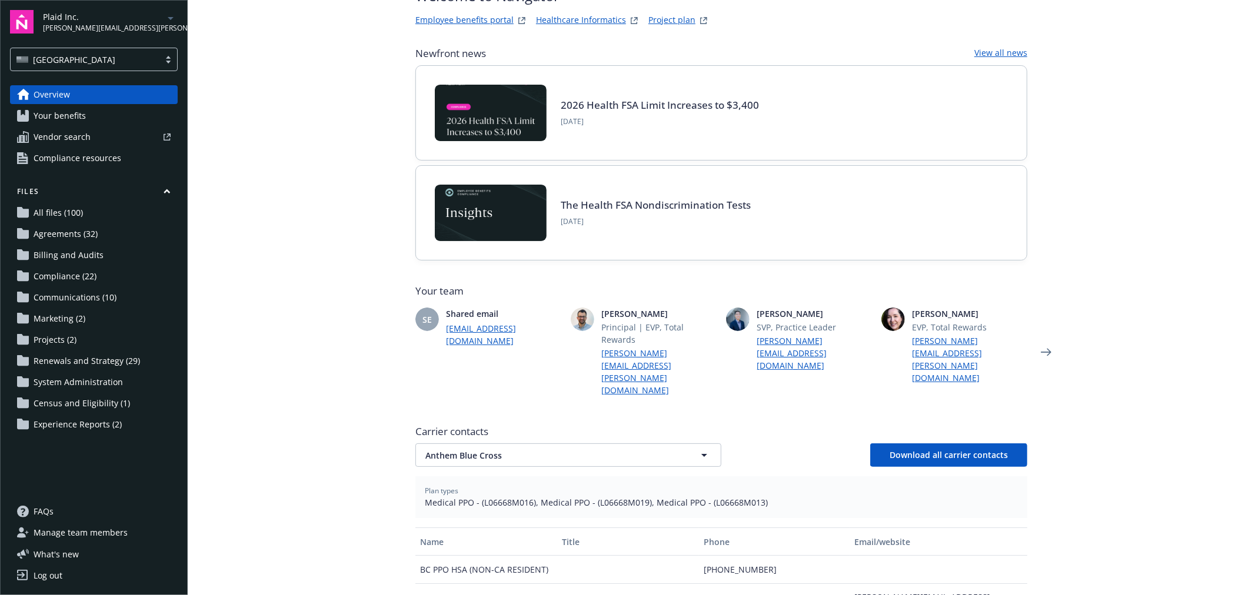
scroll to position [196, 0]
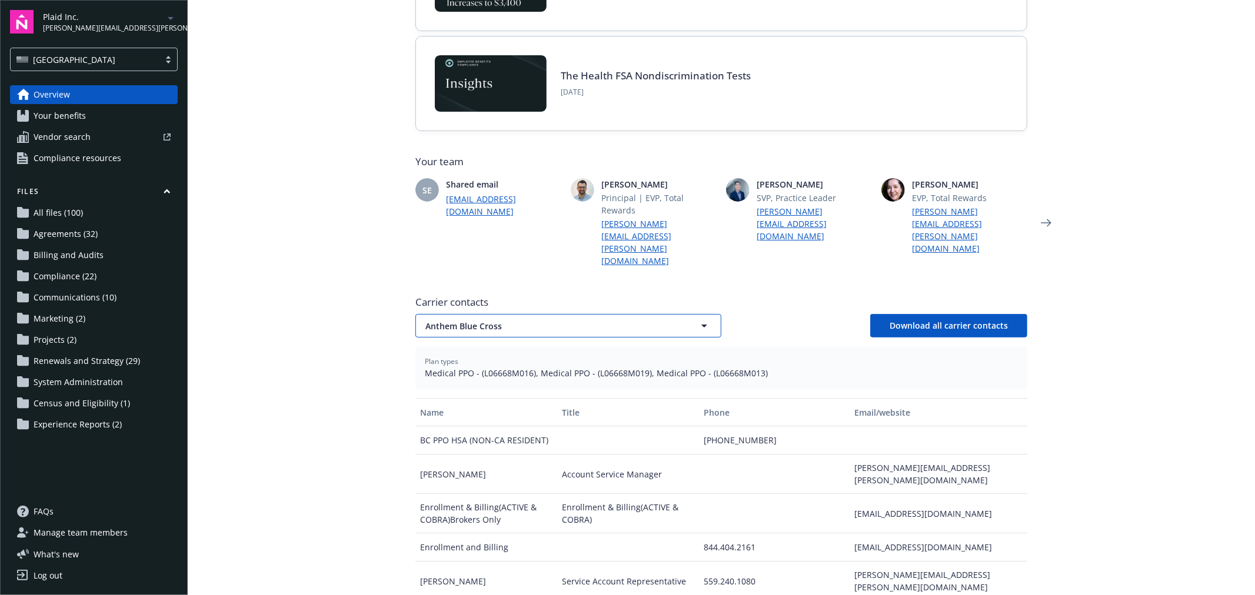
click at [509, 320] on span "Anthem Blue Cross" at bounding box center [547, 326] width 245 height 12
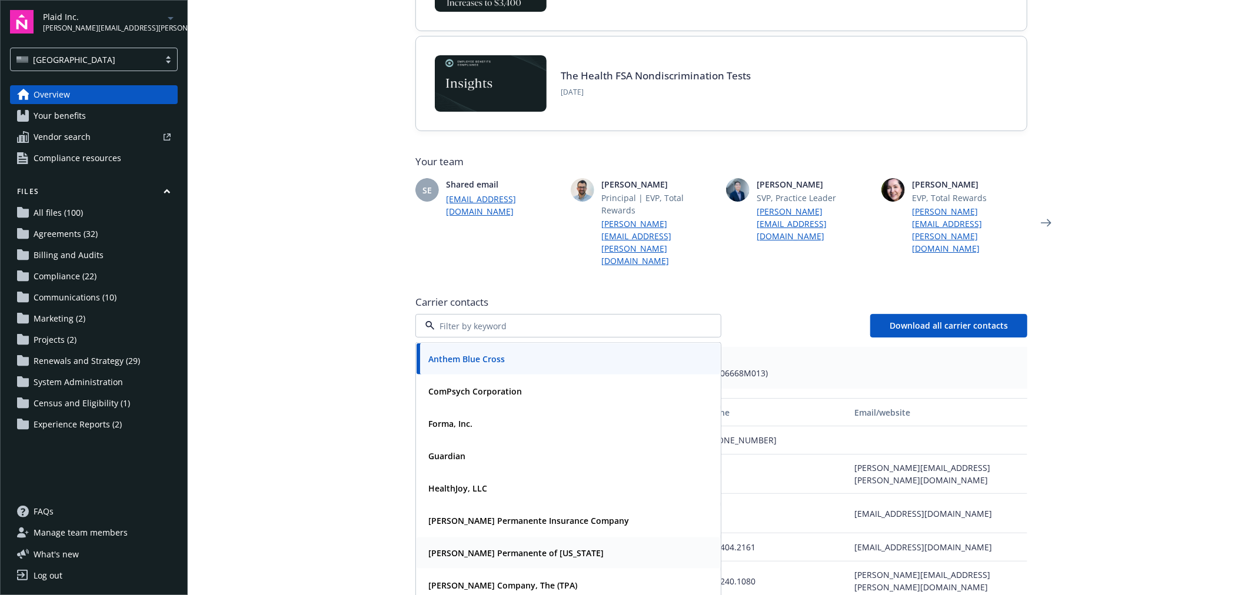
click at [482, 548] on strong "Kaiser Permanente of Hawaii" at bounding box center [515, 553] width 175 height 11
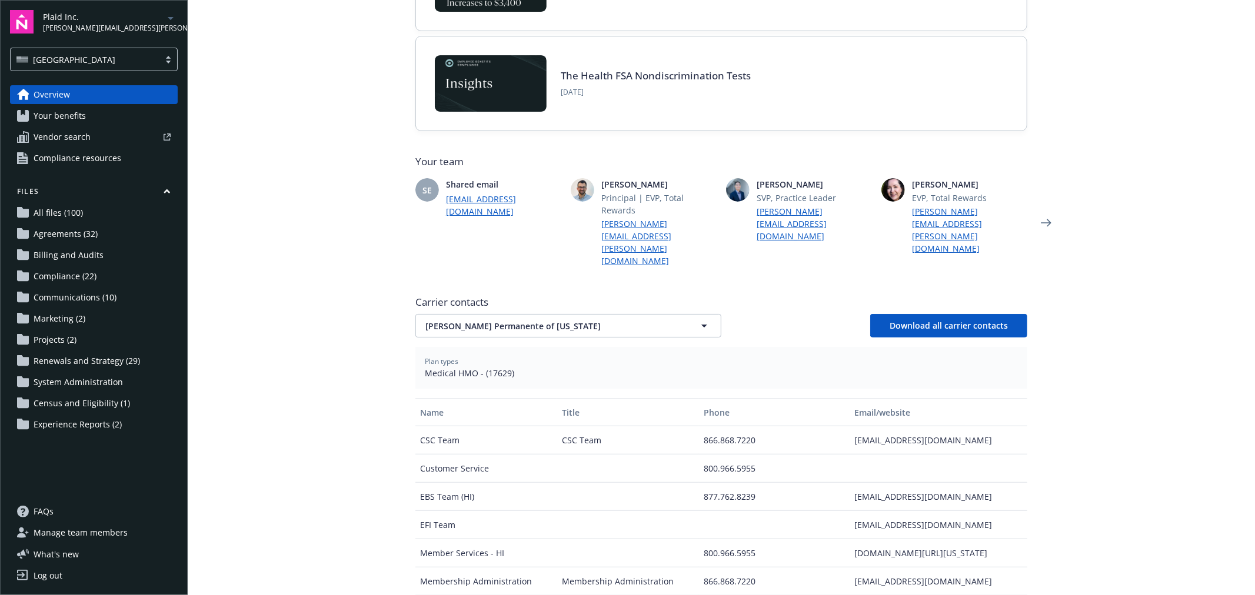
click at [312, 436] on main "Welcome to Navigator Employee benefits portal Healthcare Informatics Project pl…" at bounding box center [721, 297] width 1067 height 595
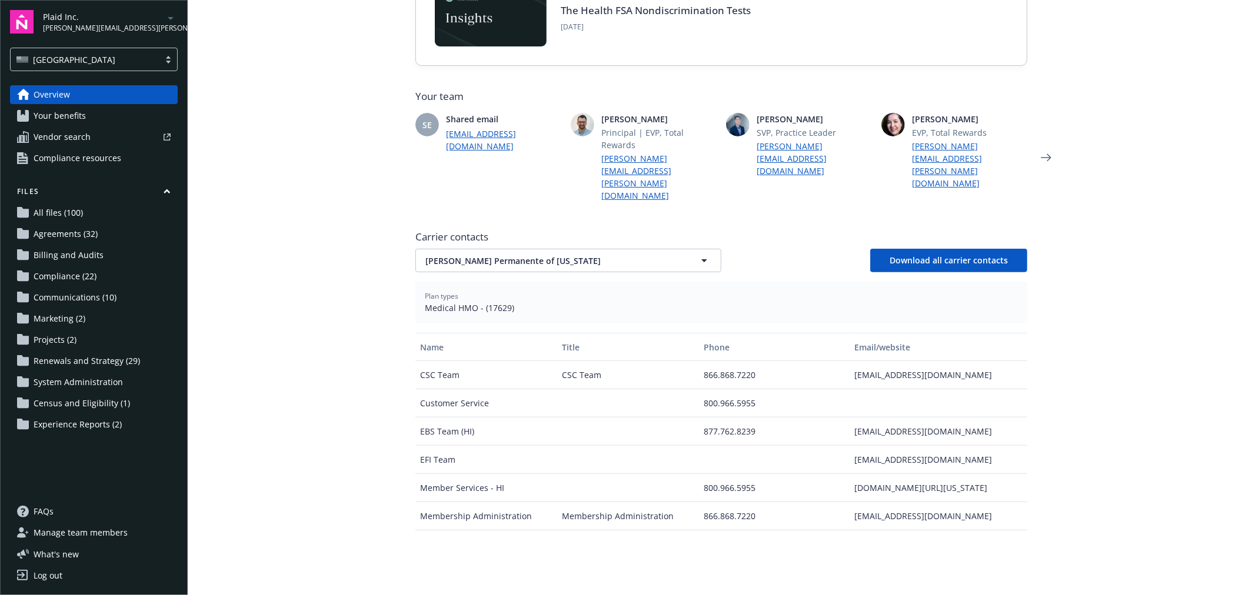
scroll to position [326, 0]
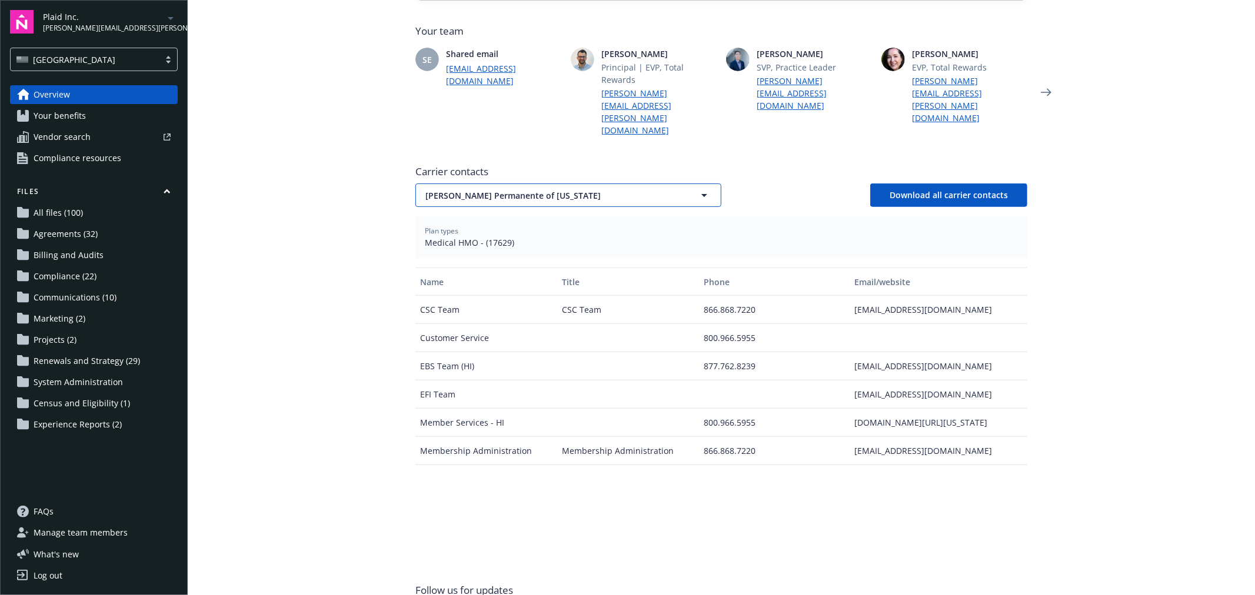
click at [473, 189] on span "Kaiser Permanente of Hawaii" at bounding box center [547, 195] width 245 height 12
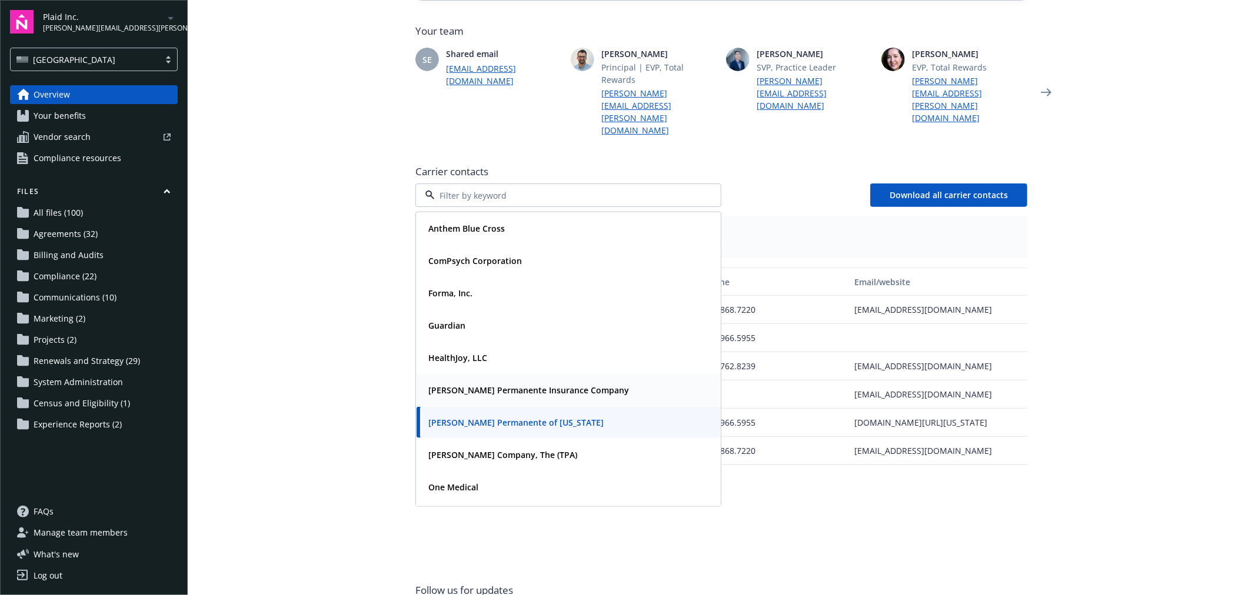
click at [492, 385] on strong "Kaiser Permanente Insurance Company" at bounding box center [528, 390] width 201 height 11
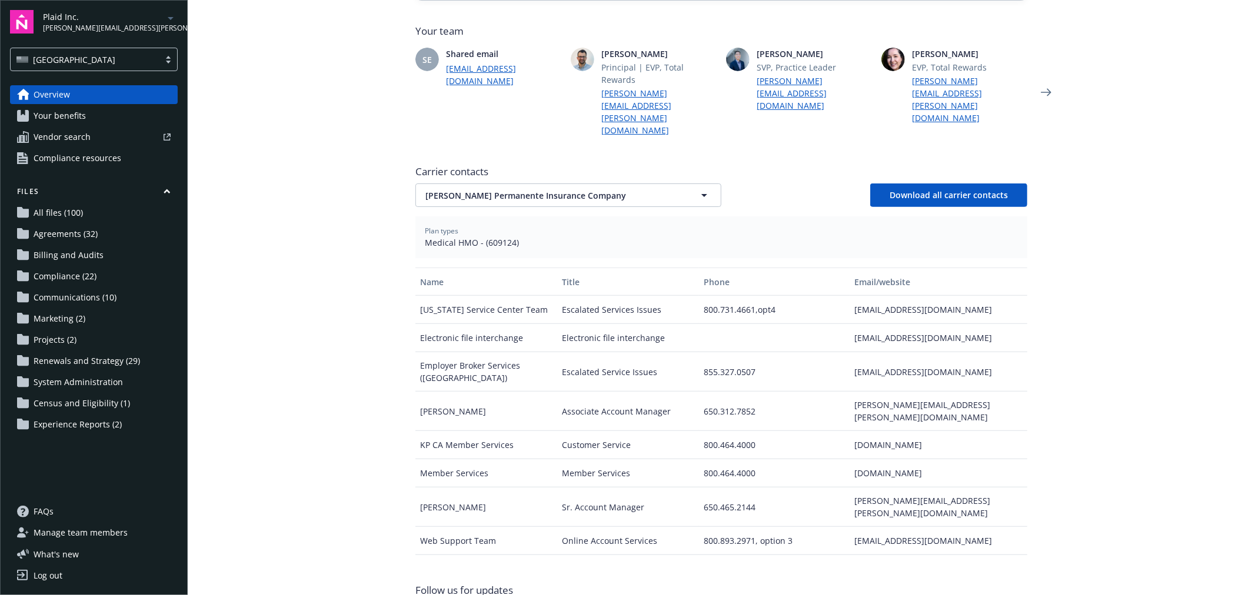
click at [361, 341] on main "Welcome to Navigator Employee benefits portal Healthcare Informatics Project pl…" at bounding box center [721, 297] width 1067 height 595
click at [454, 189] on span "Kaiser Permanente Insurance Company" at bounding box center [547, 195] width 245 height 12
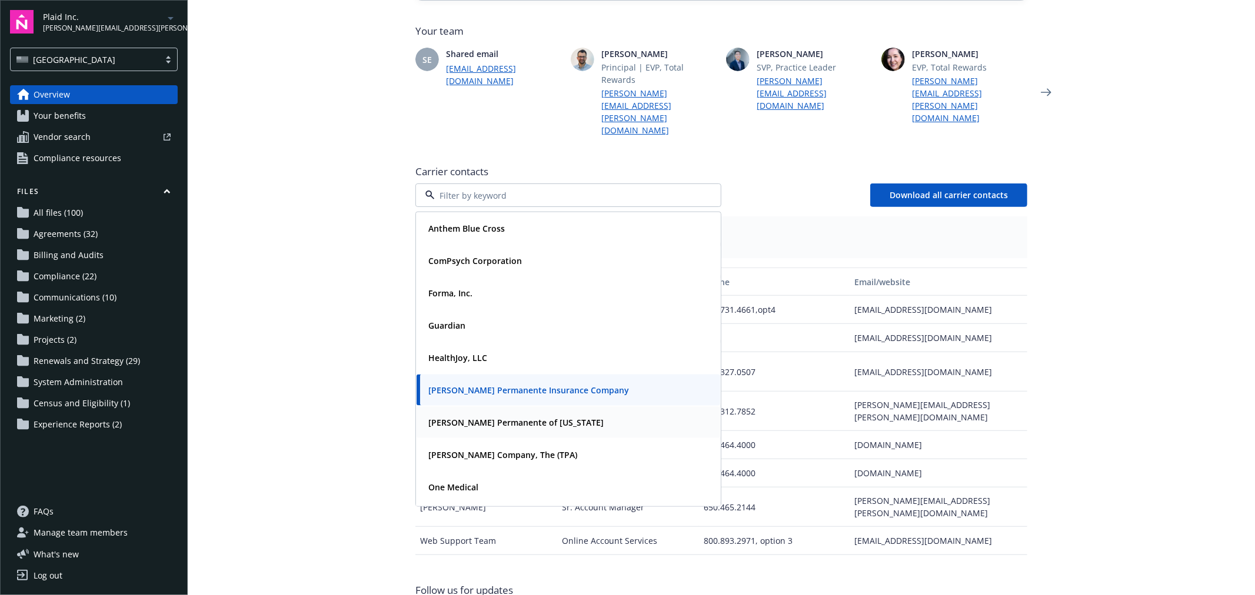
click at [461, 417] on strong "Kaiser Permanente of Hawaii" at bounding box center [515, 422] width 175 height 11
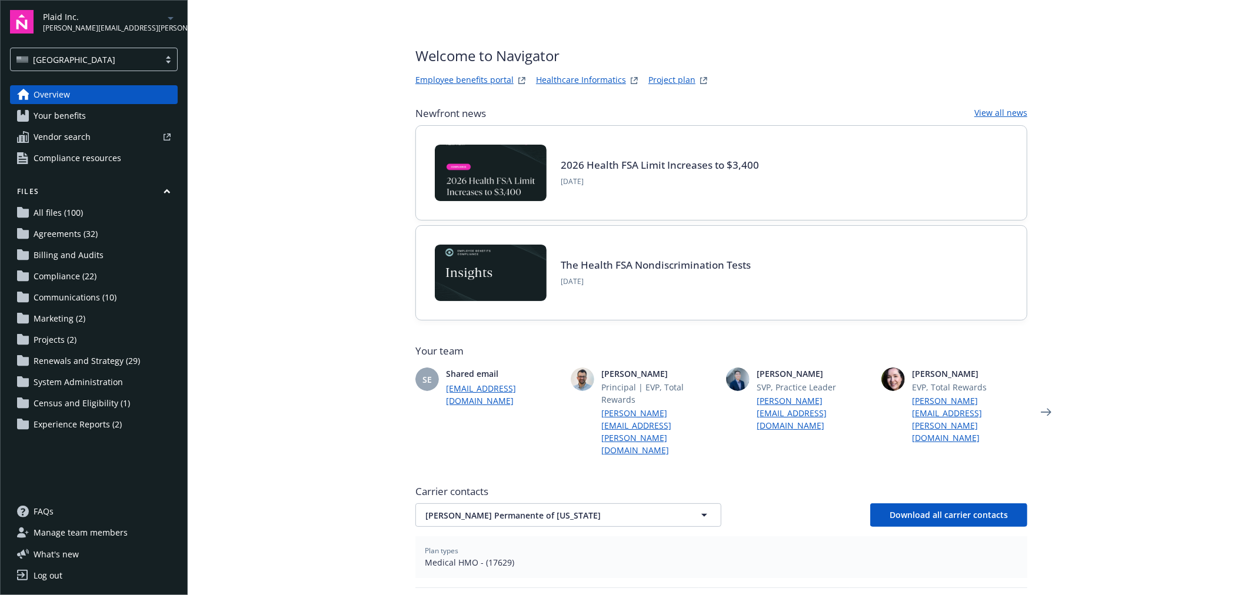
scroll to position [0, 0]
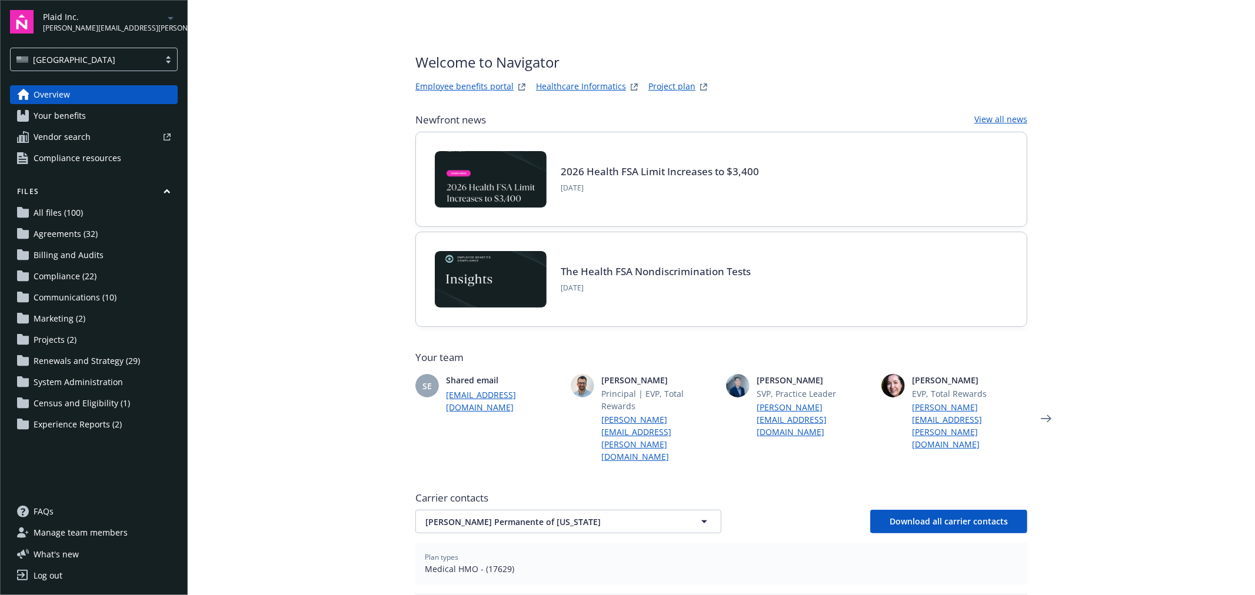
click at [101, 124] on link "Your benefits" at bounding box center [94, 115] width 168 height 19
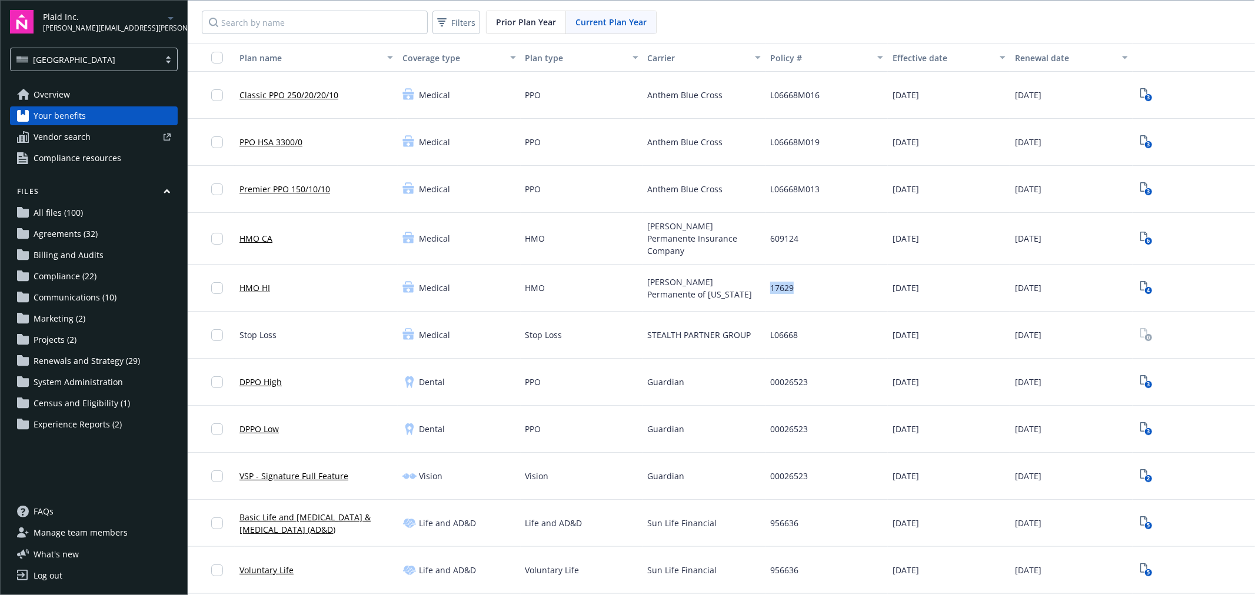
drag, startPoint x: 800, startPoint y: 281, endPoint x: 758, endPoint y: 282, distance: 42.4
click at [765, 282] on div "17629" at bounding box center [826, 288] width 122 height 47
copy span "17629"
click at [111, 27] on span "lisa.hernandez@newfront.com" at bounding box center [103, 28] width 121 height 11
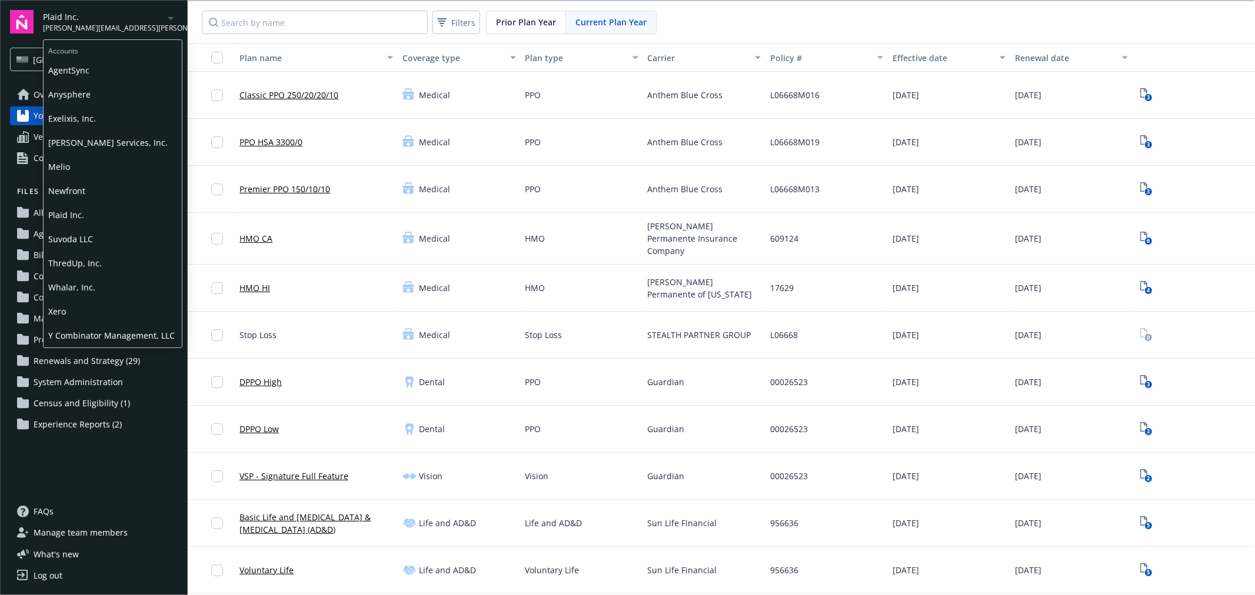
click at [89, 258] on span "ThredUp, Inc." at bounding box center [112, 263] width 129 height 24
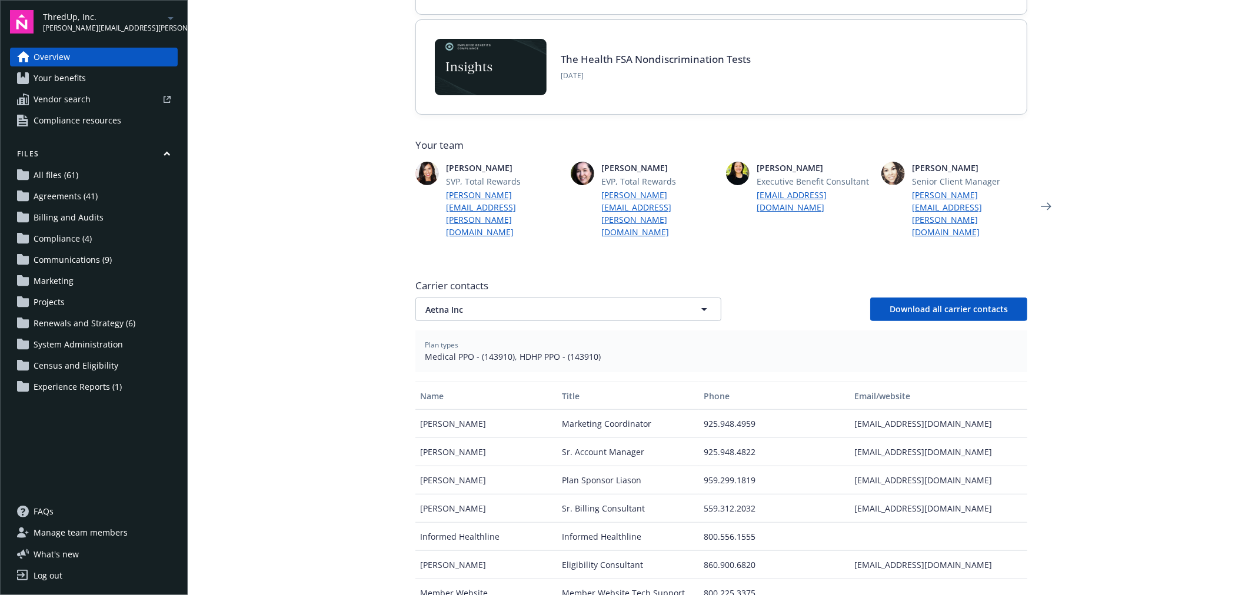
scroll to position [261, 0]
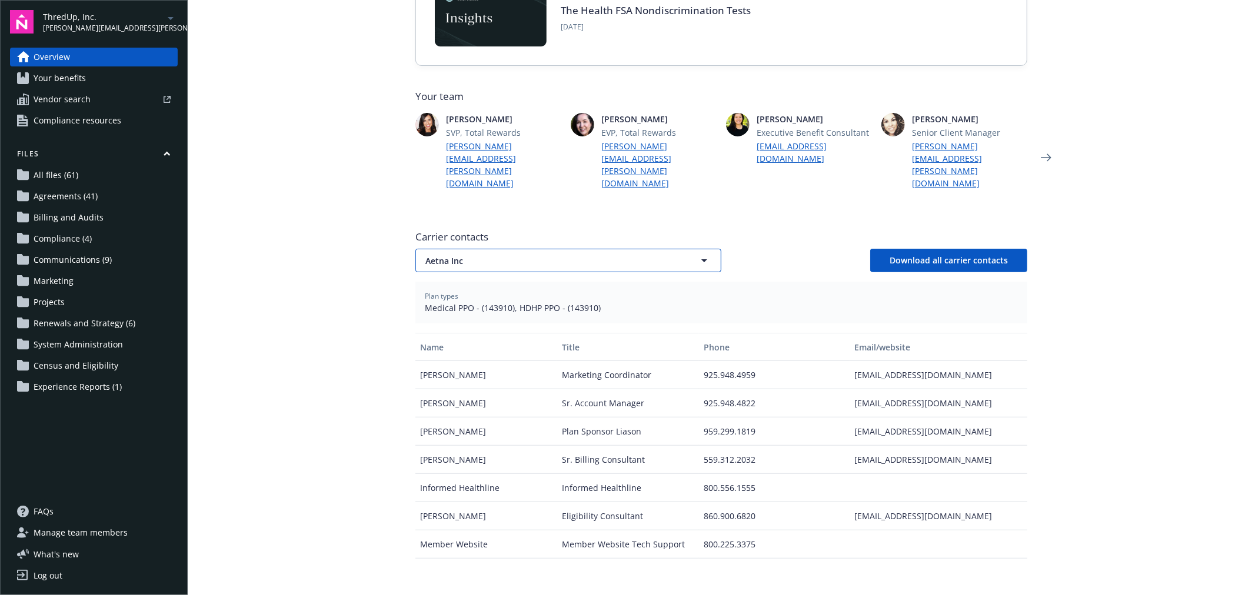
click at [462, 255] on span "Aetna Inc" at bounding box center [547, 261] width 245 height 12
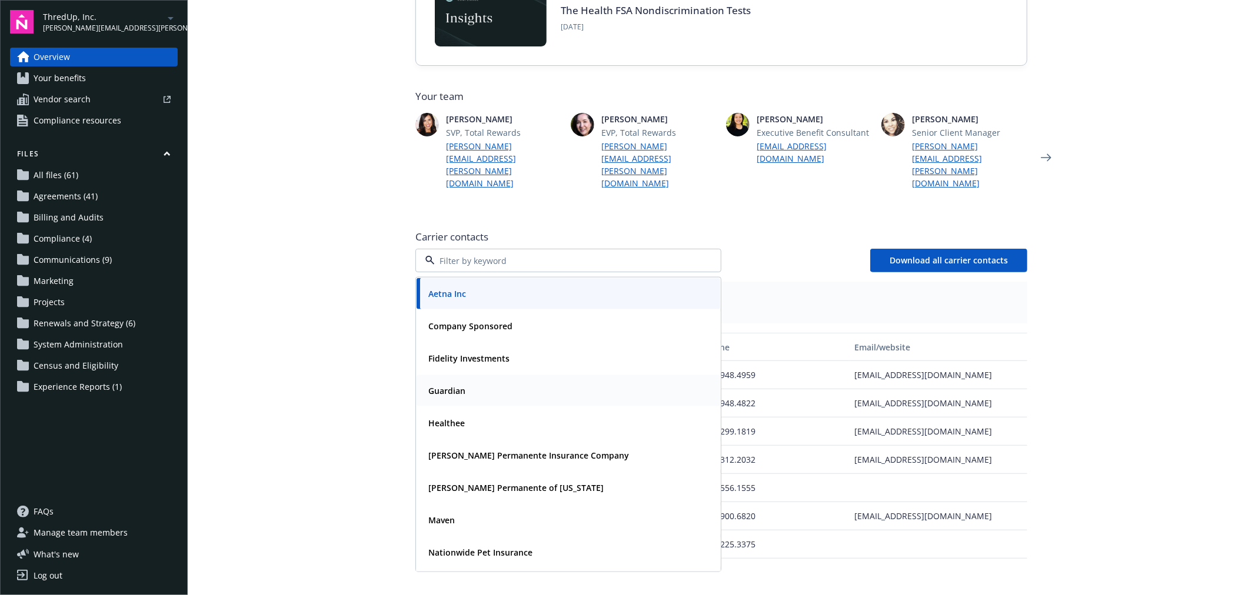
click at [460, 385] on strong "Guardian" at bounding box center [446, 390] width 37 height 11
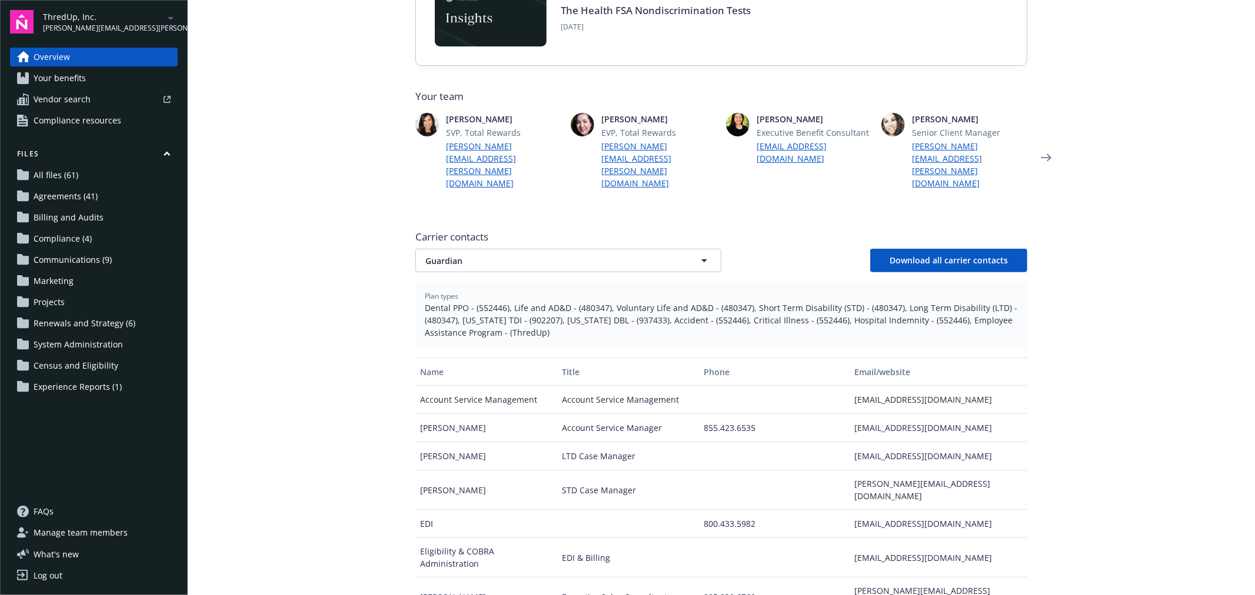
scroll to position [326, 0]
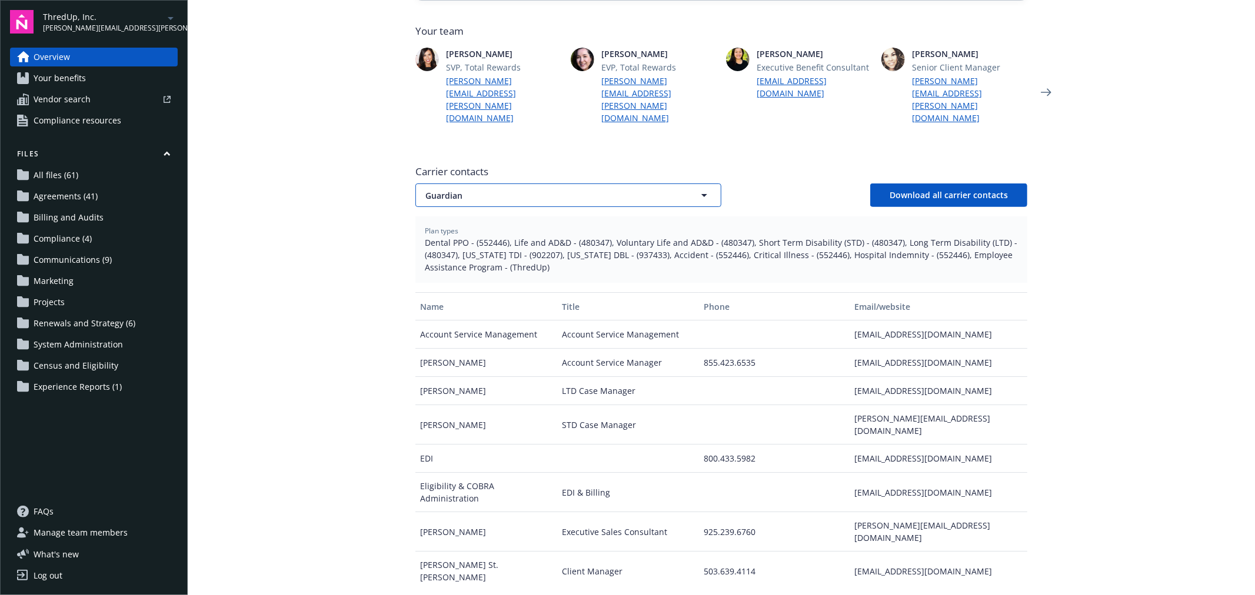
click at [480, 189] on span "Guardian" at bounding box center [547, 195] width 245 height 12
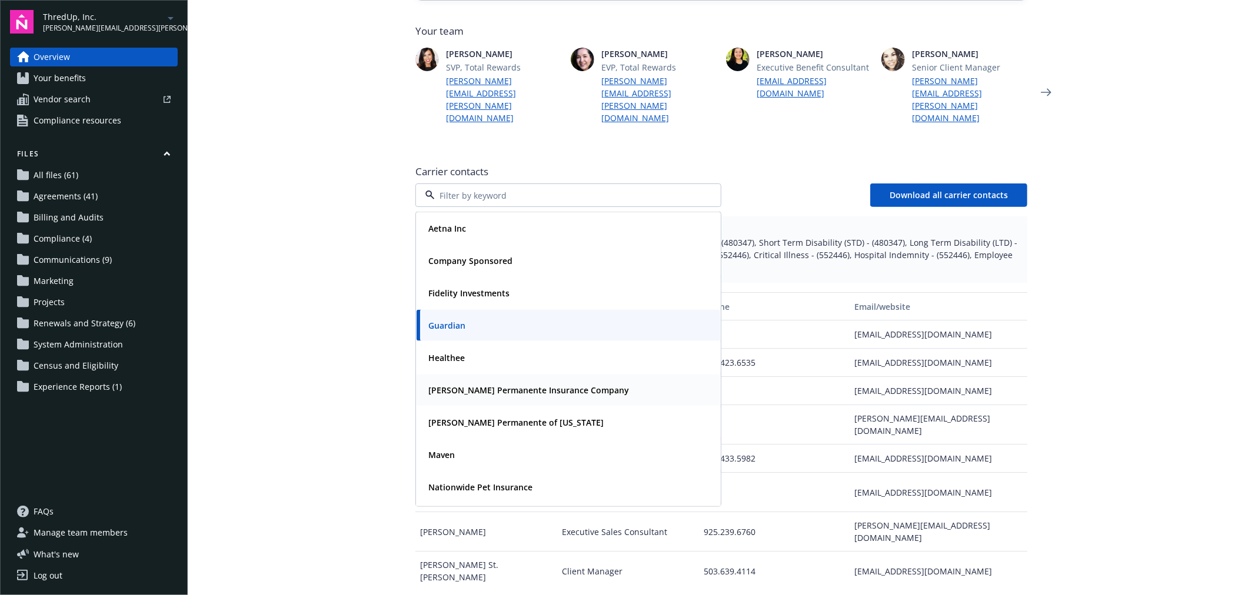
scroll to position [65, 0]
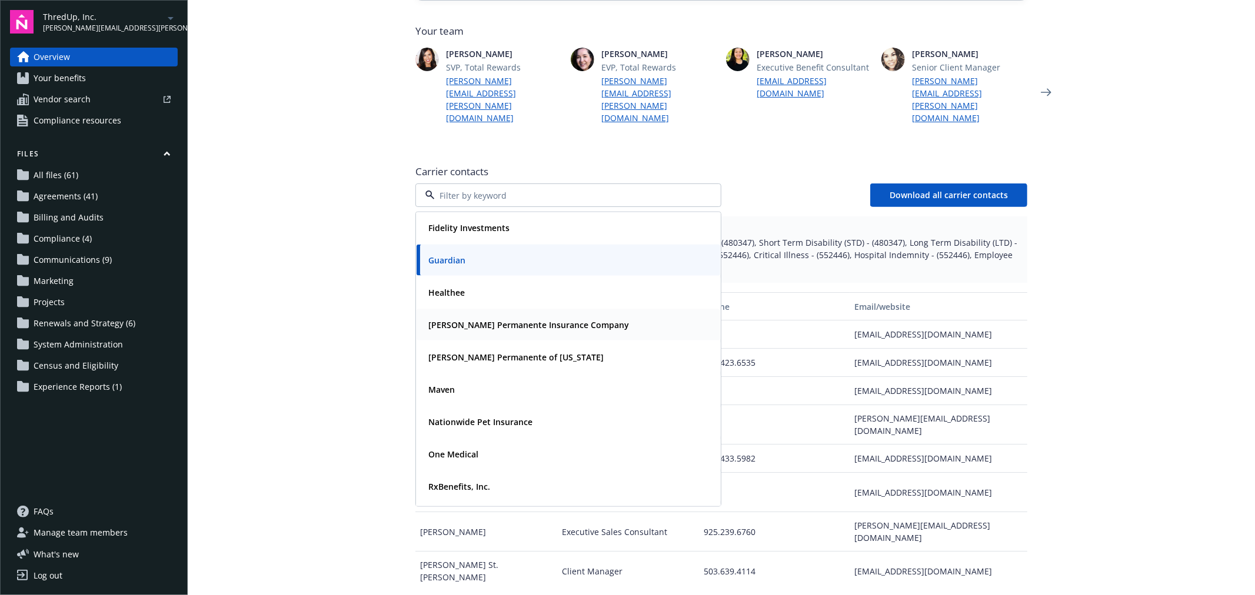
click at [506, 319] on strong "Kaiser Permanente Insurance Company" at bounding box center [528, 324] width 201 height 11
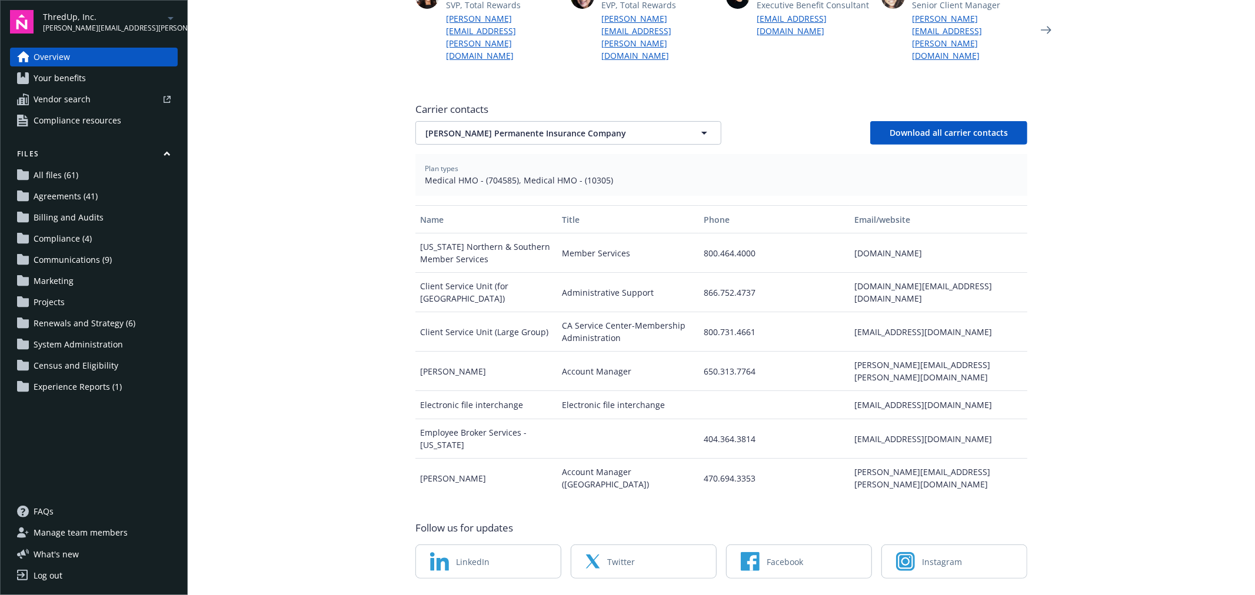
scroll to position [0, 0]
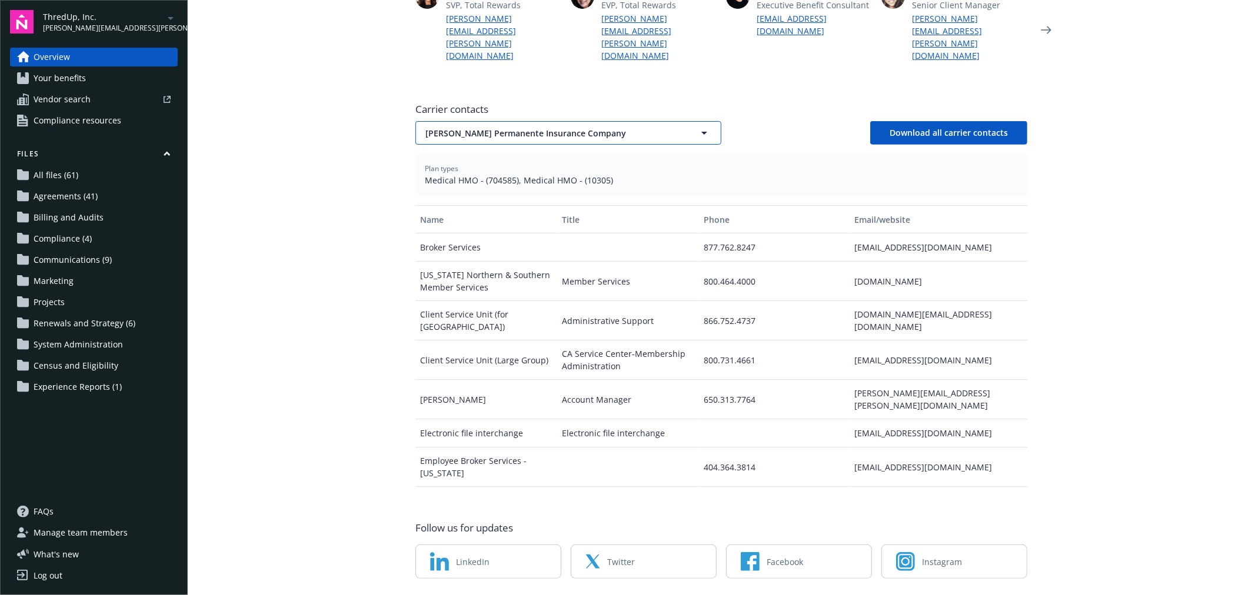
click at [495, 121] on button "Kaiser Permanente Insurance Company" at bounding box center [568, 133] width 306 height 24
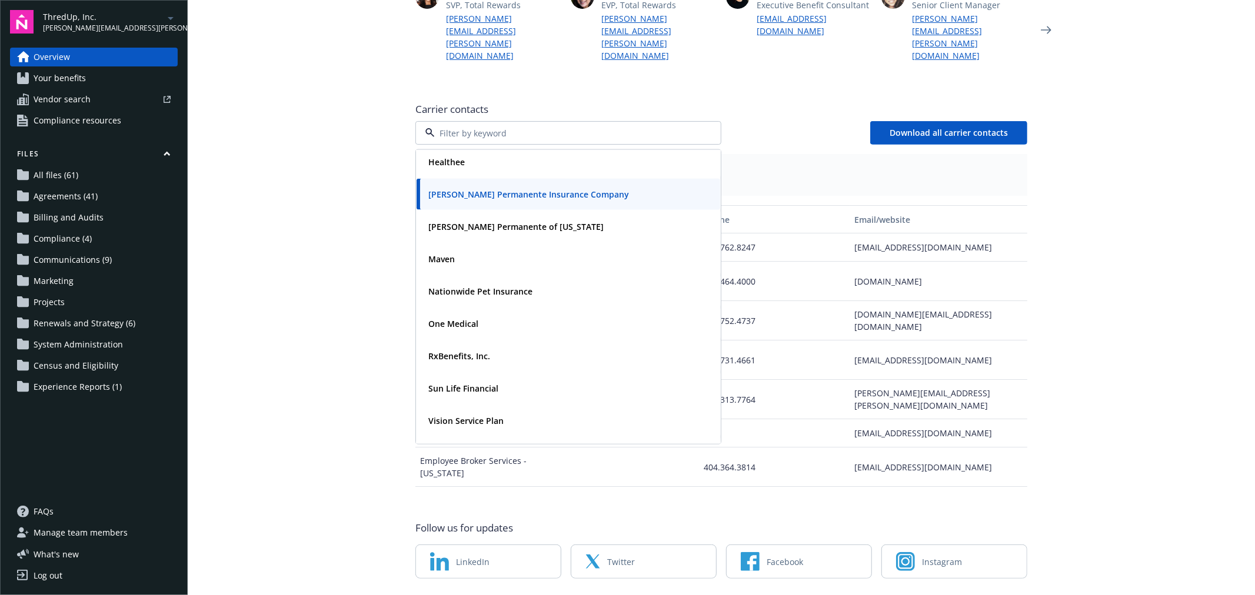
scroll to position [159, 0]
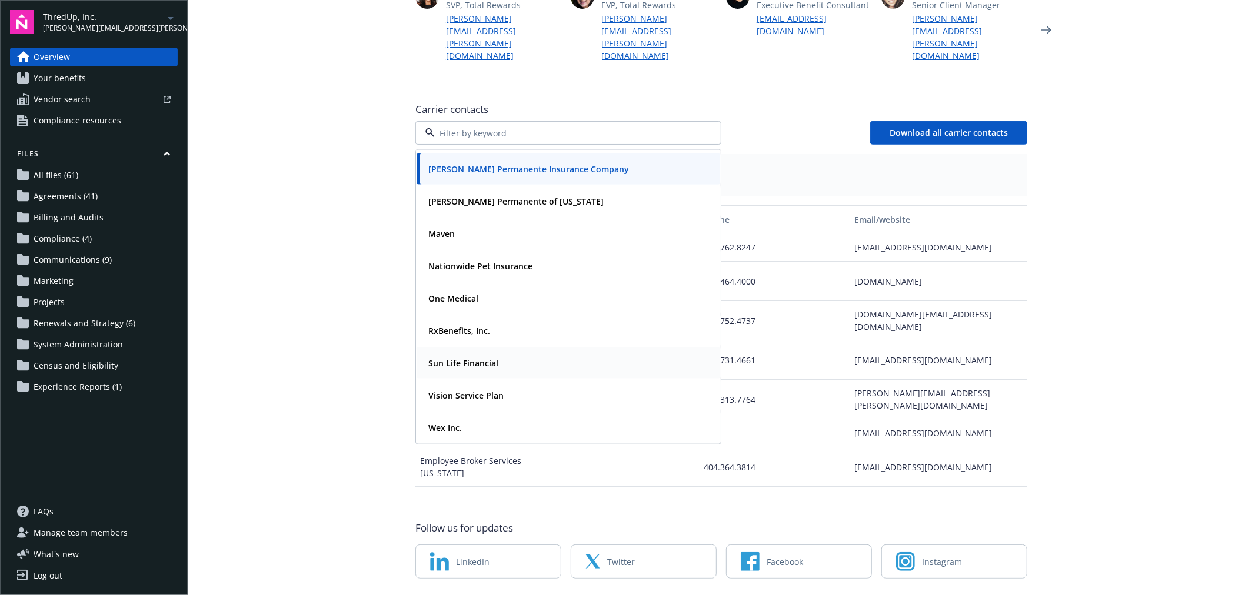
click at [499, 355] on div "Sun Life Financial" at bounding box center [567, 363] width 289 height 17
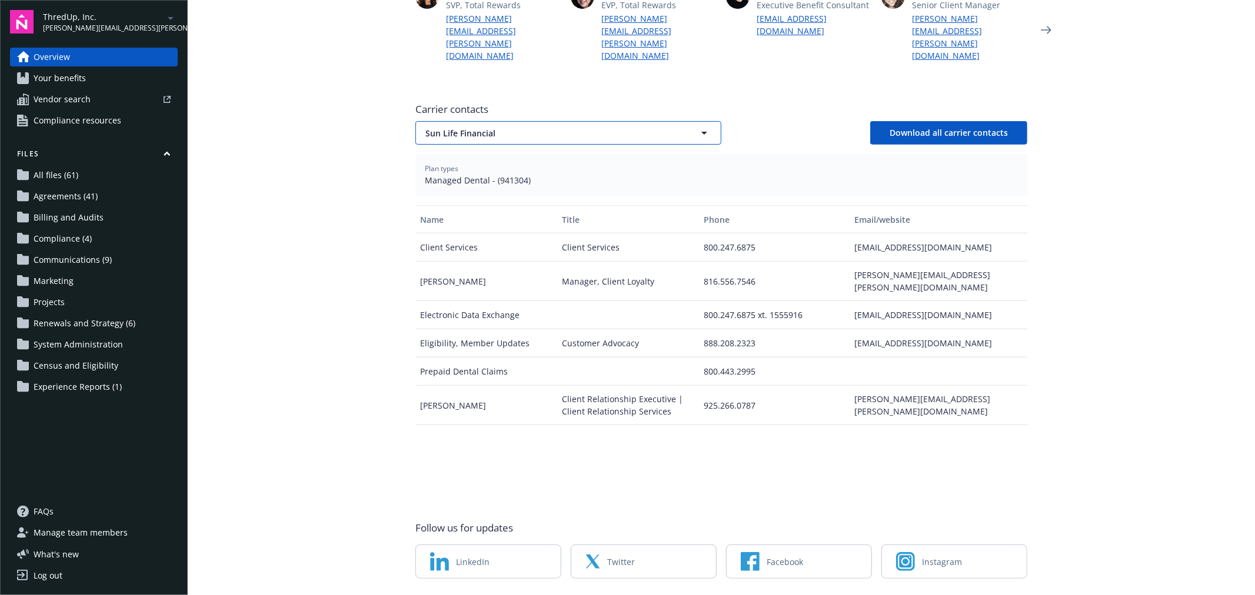
click at [508, 127] on span "Sun Life Financial" at bounding box center [547, 133] width 245 height 12
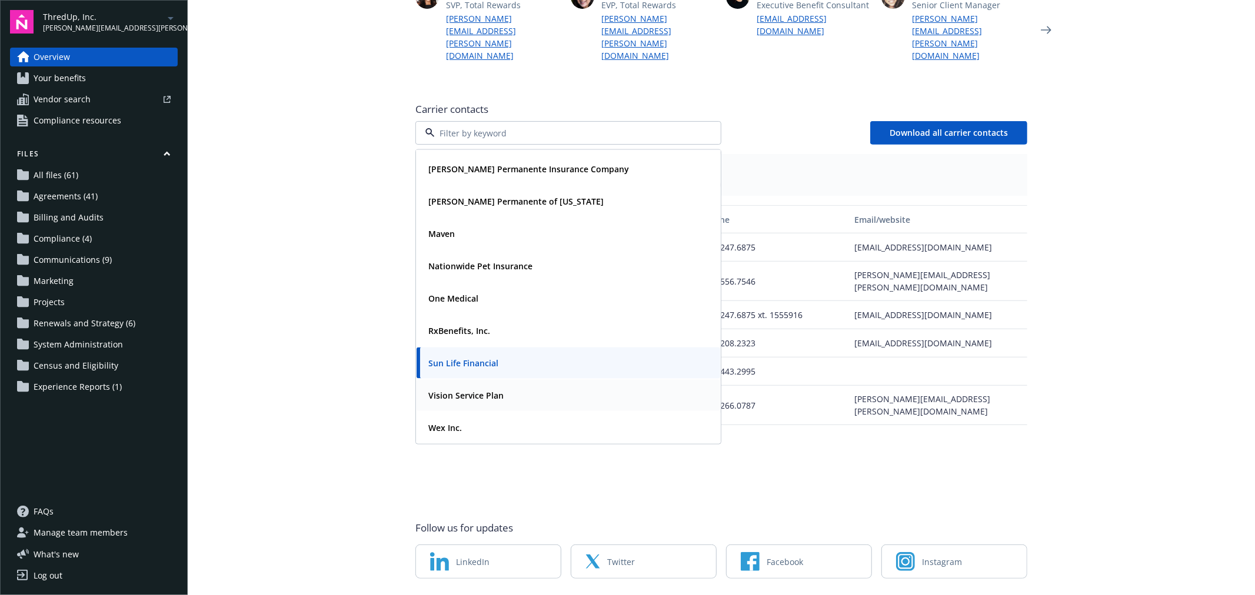
click at [471, 390] on strong "Vision Service Plan" at bounding box center [465, 395] width 75 height 11
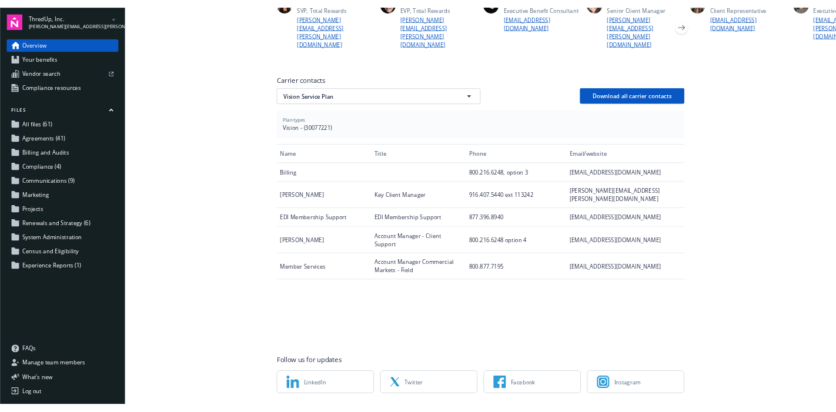
scroll to position [386, 0]
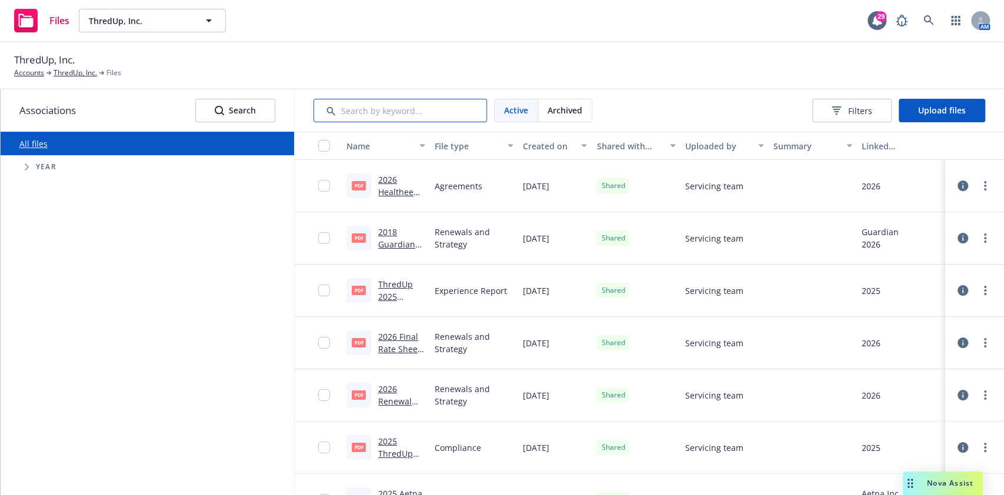
click at [388, 110] on input "Search by keyword..." at bounding box center [400, 111] width 174 height 24
click at [379, 190] on link "2026 Healthee Order Form ThredUp.pdf" at bounding box center [401, 204] width 46 height 61
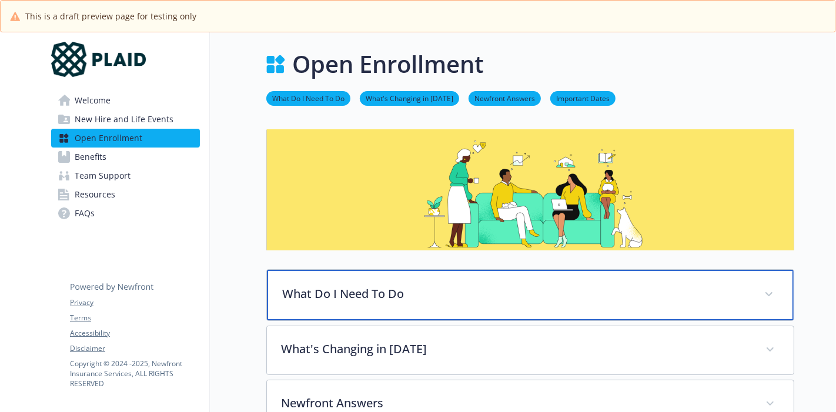
click at [408, 296] on p "What Do I Need To Do" at bounding box center [516, 294] width 468 height 18
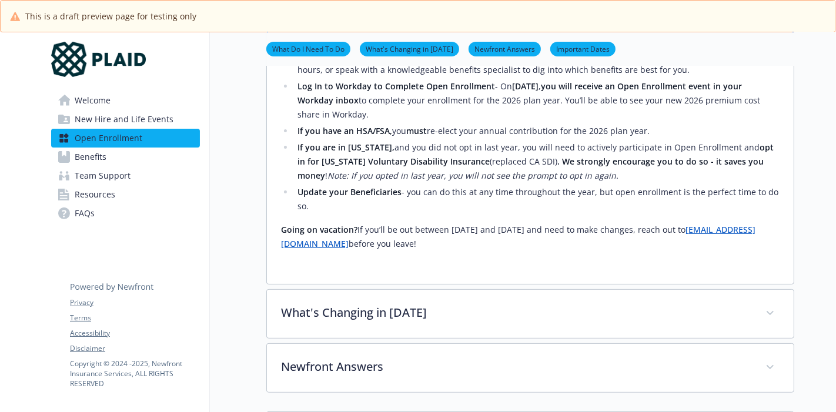
scroll to position [326, 0]
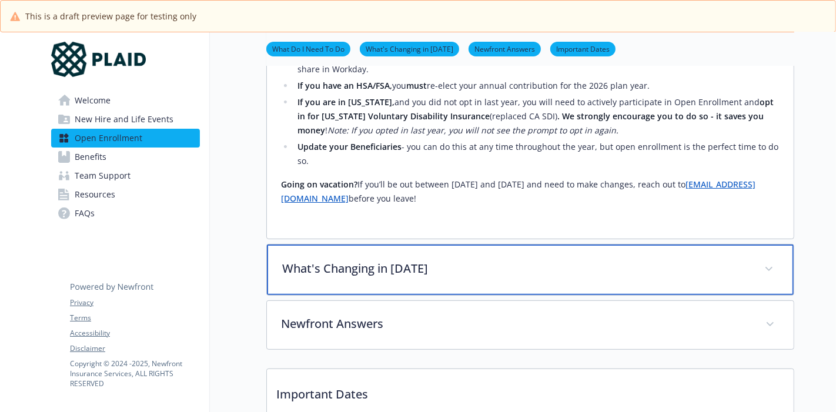
click at [472, 269] on p "What's Changing in [DATE]" at bounding box center [516, 269] width 468 height 18
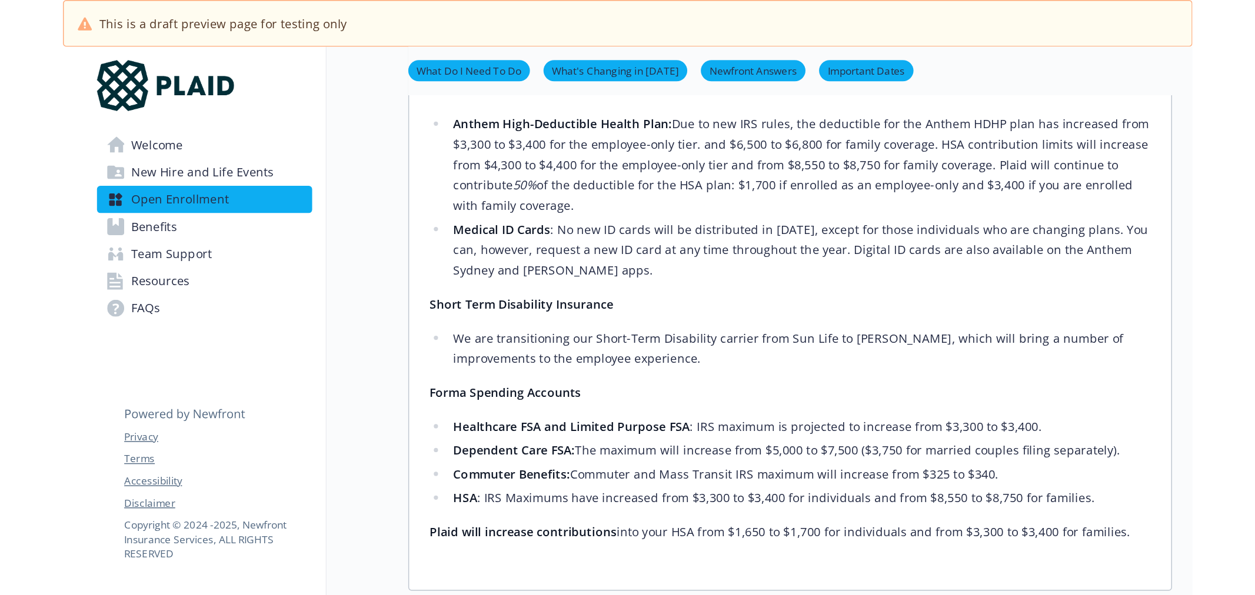
scroll to position [653, 0]
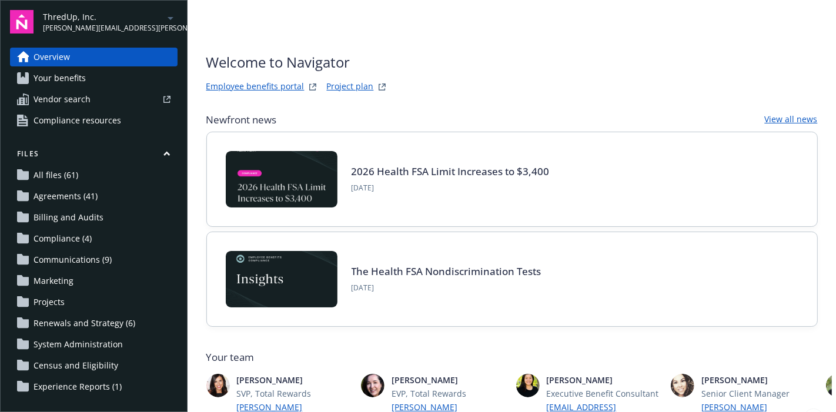
scroll to position [386, 0]
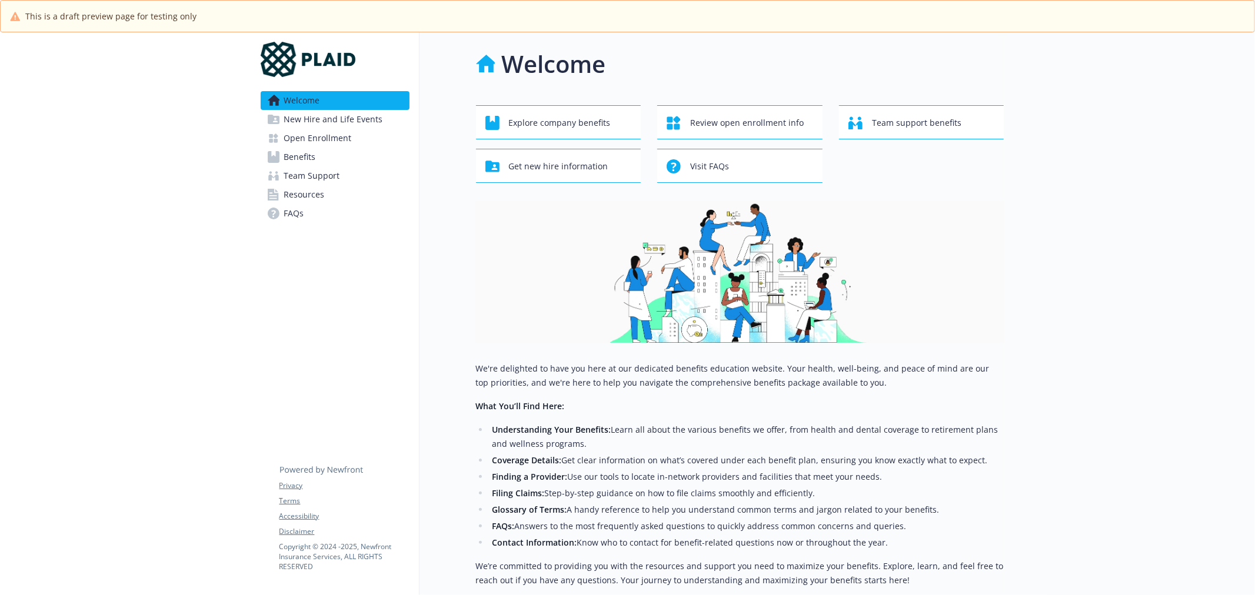
click at [321, 155] on link "Benefits" at bounding box center [335, 157] width 149 height 19
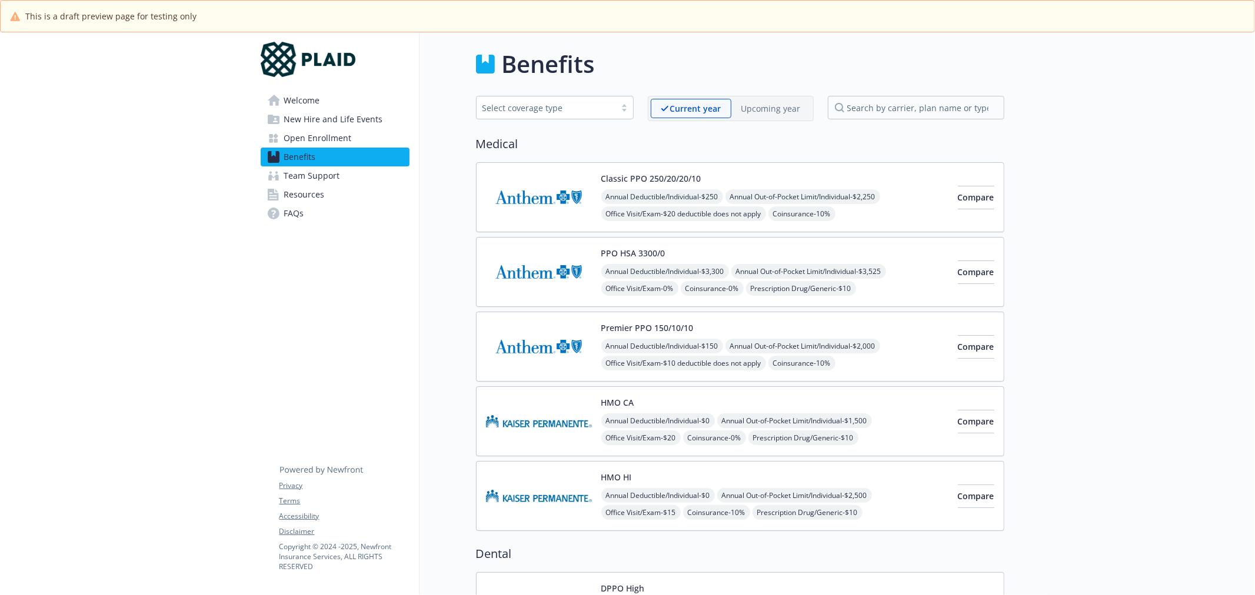
click at [766, 102] on p "Upcoming year" at bounding box center [770, 108] width 59 height 12
click at [715, 185] on div "Classic PPO 250/20/20/10 Annual Deductible/Individual - $250 Annual Out-of-Pock…" at bounding box center [774, 197] width 347 height 50
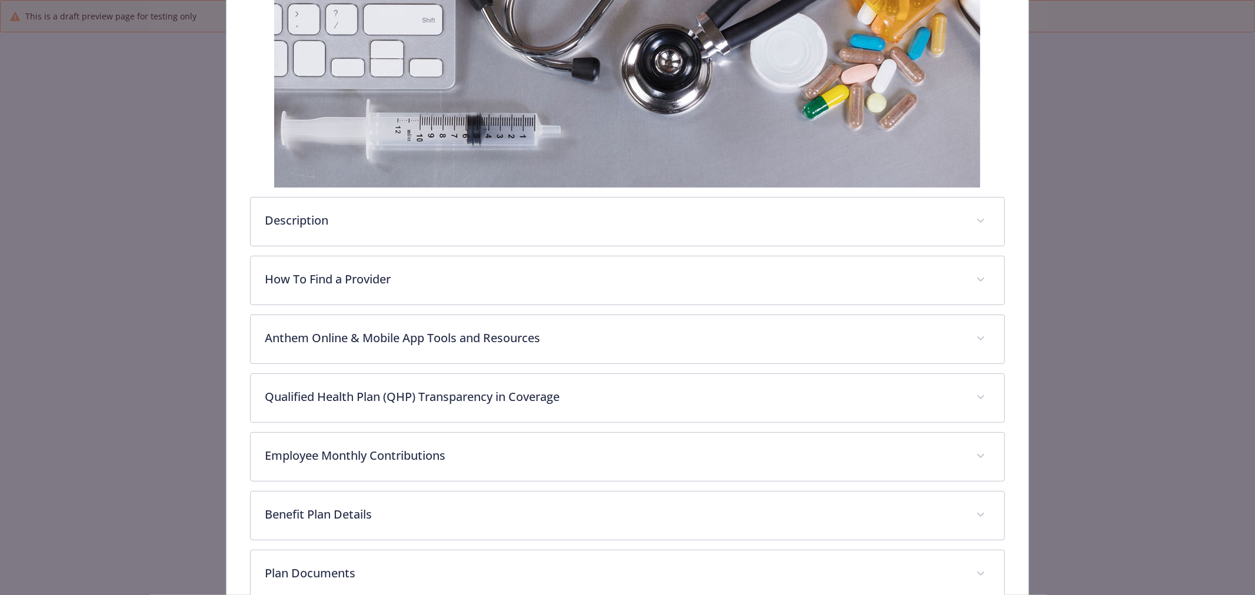
scroll to position [361, 0]
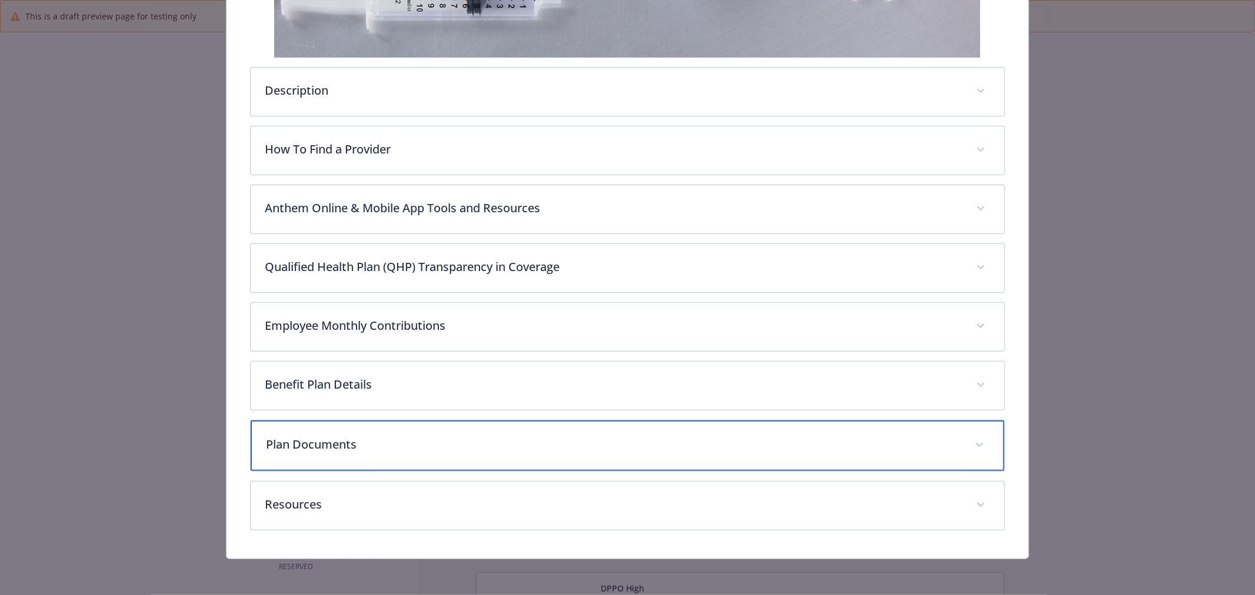
click at [492, 428] on div "Plan Documents" at bounding box center [627, 446] width 753 height 51
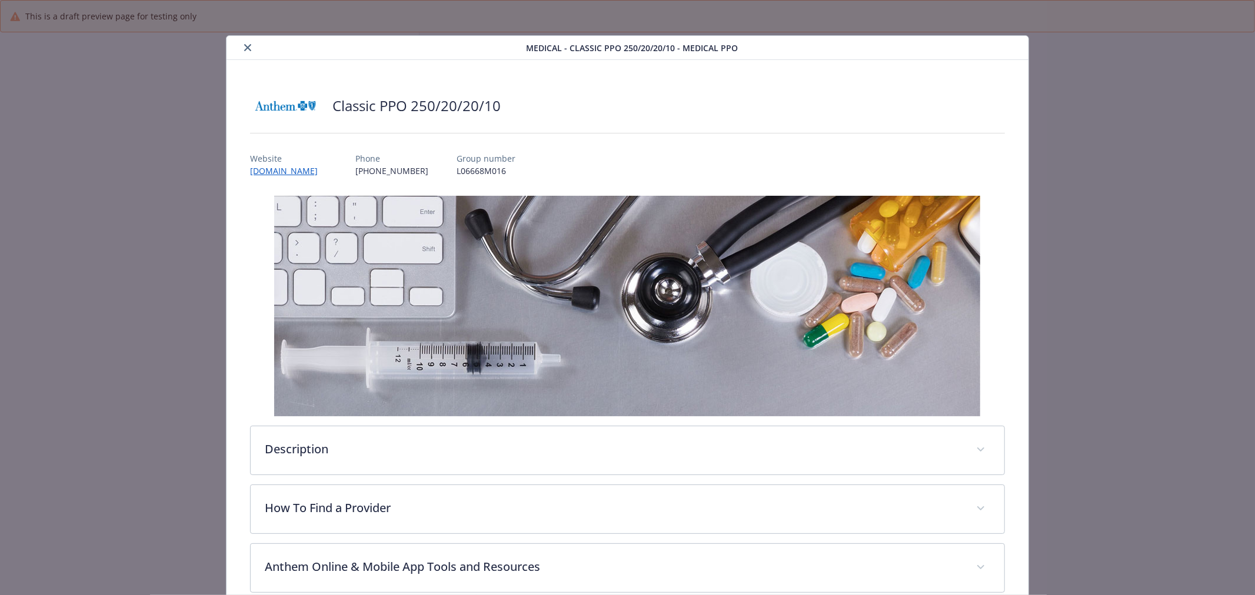
scroll to position [0, 0]
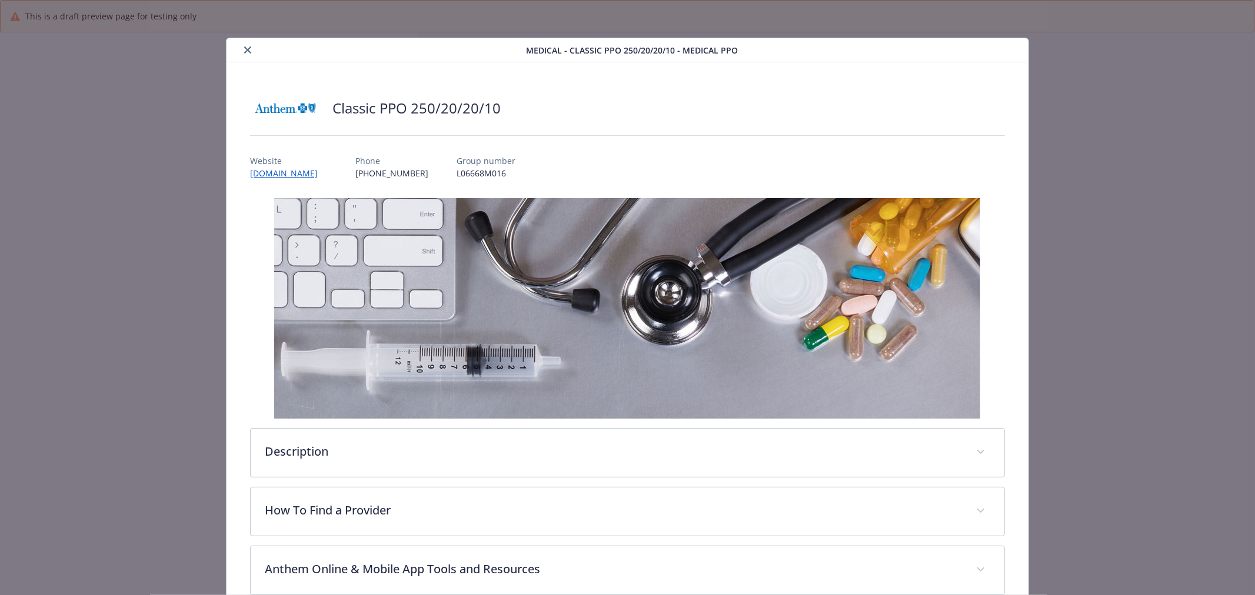
click at [246, 54] on button "close" at bounding box center [248, 50] width 14 height 14
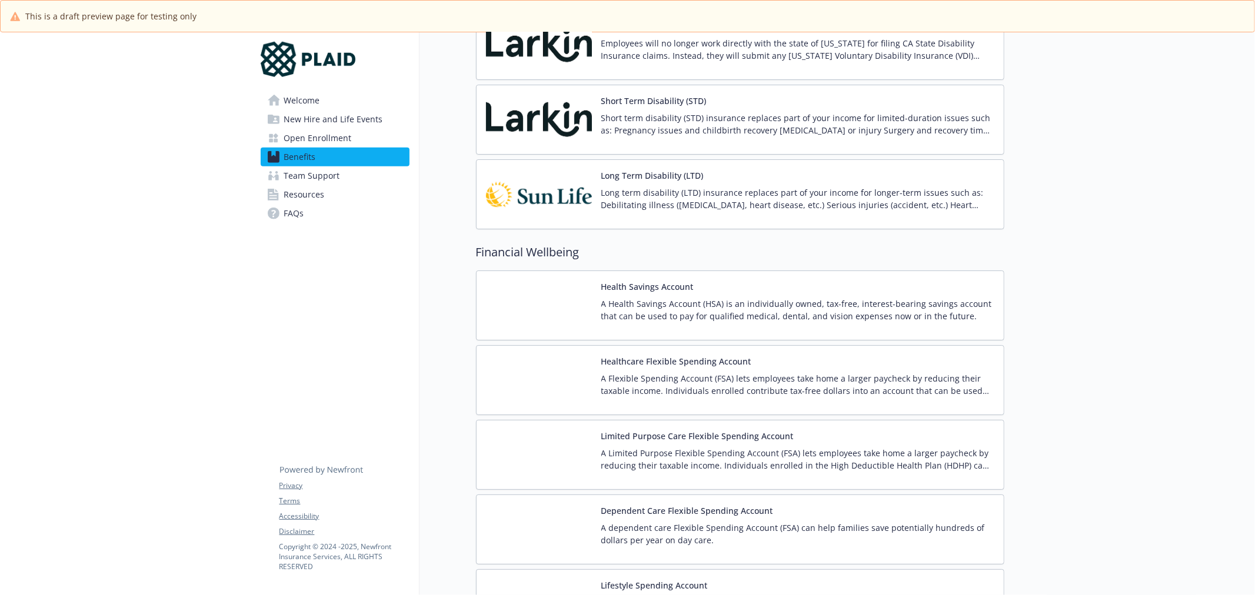
scroll to position [1176, 0]
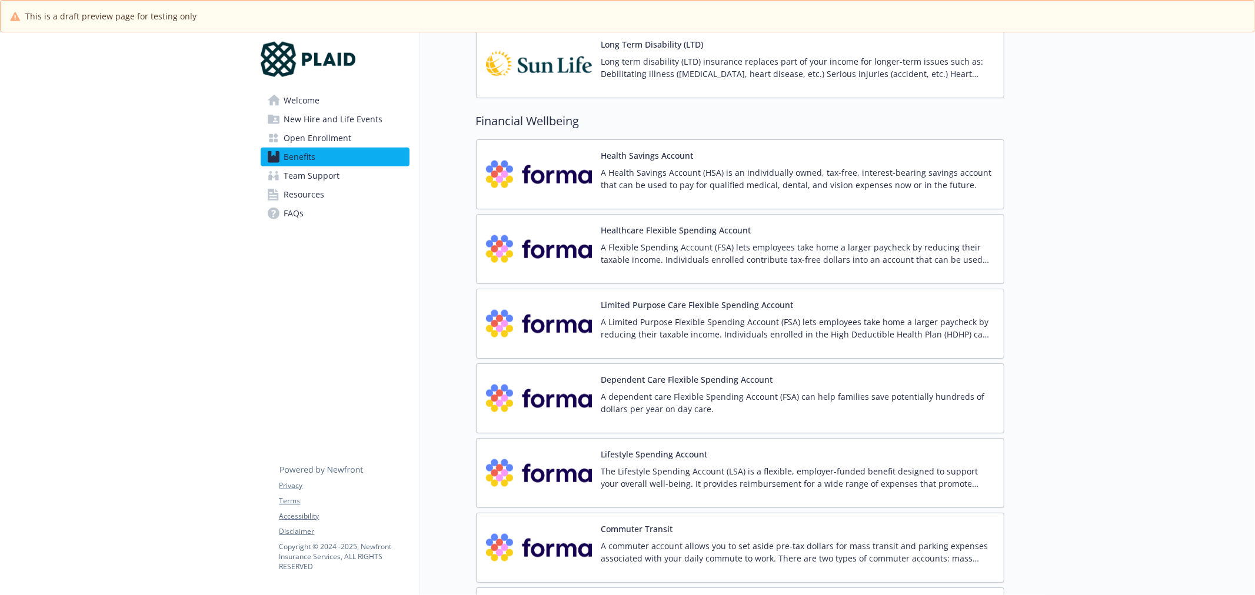
click at [735, 255] on p "A Flexible Spending Account (FSA) lets employees take home a larger paycheck by…" at bounding box center [797, 253] width 393 height 25
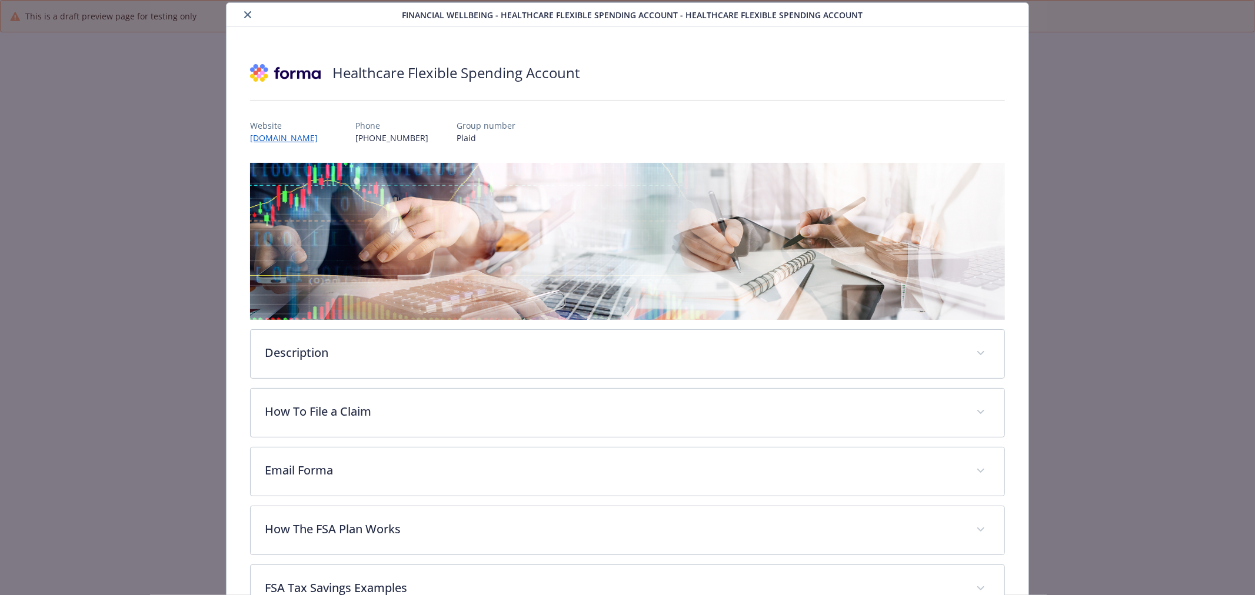
scroll to position [238, 0]
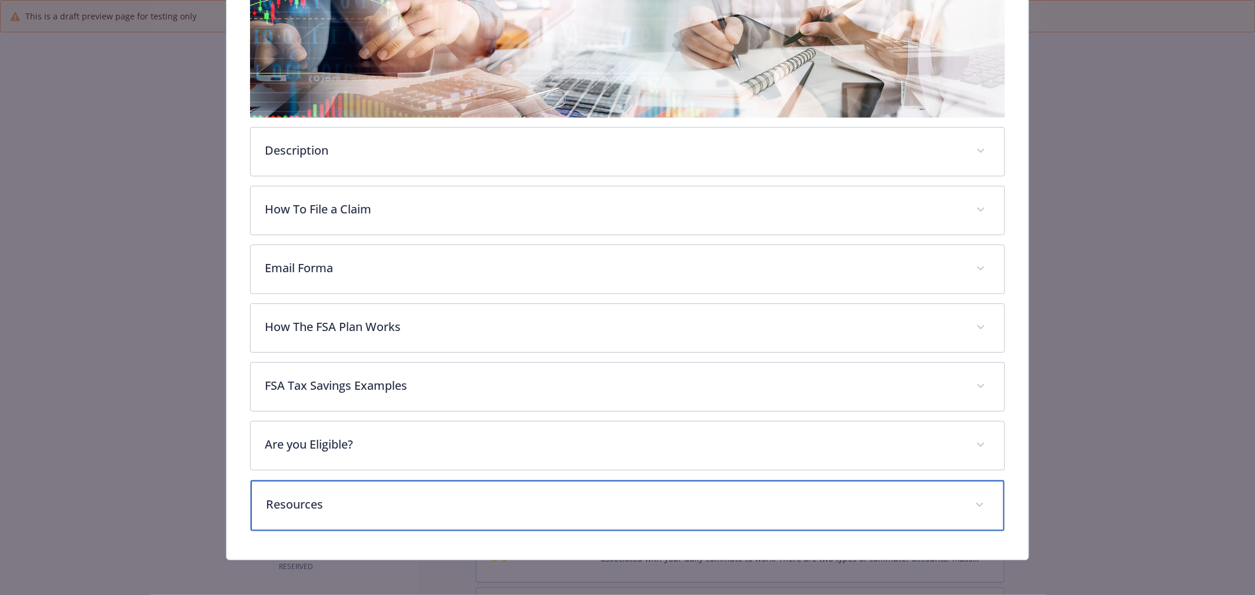
click at [458, 496] on p "Resources" at bounding box center [613, 505] width 695 height 18
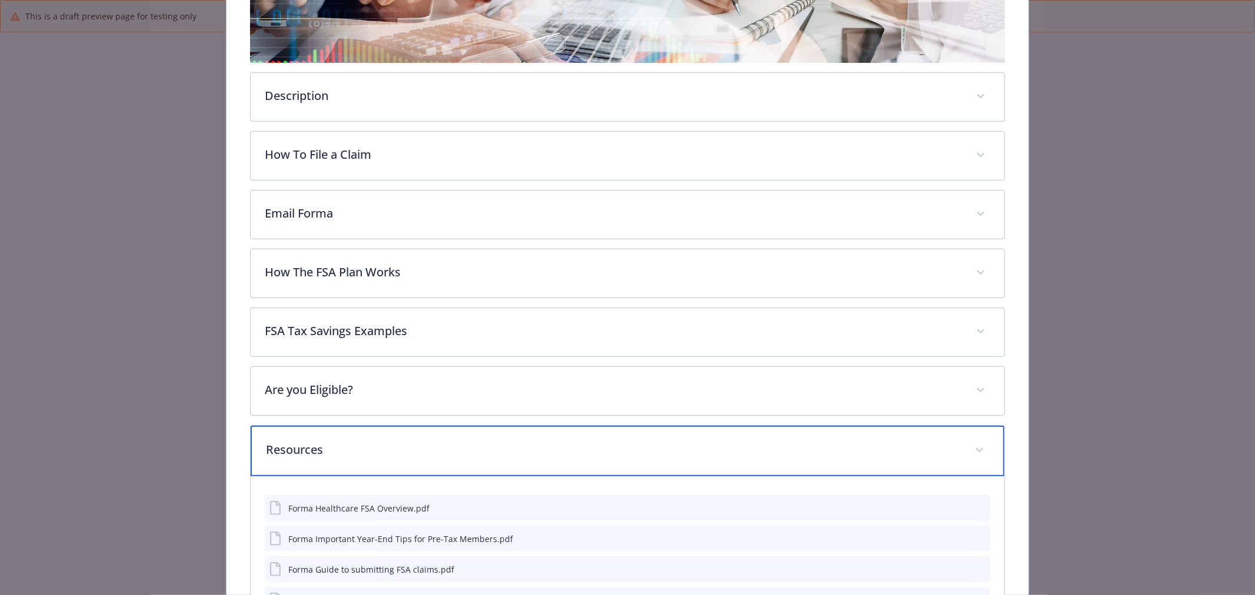
scroll to position [368, 0]
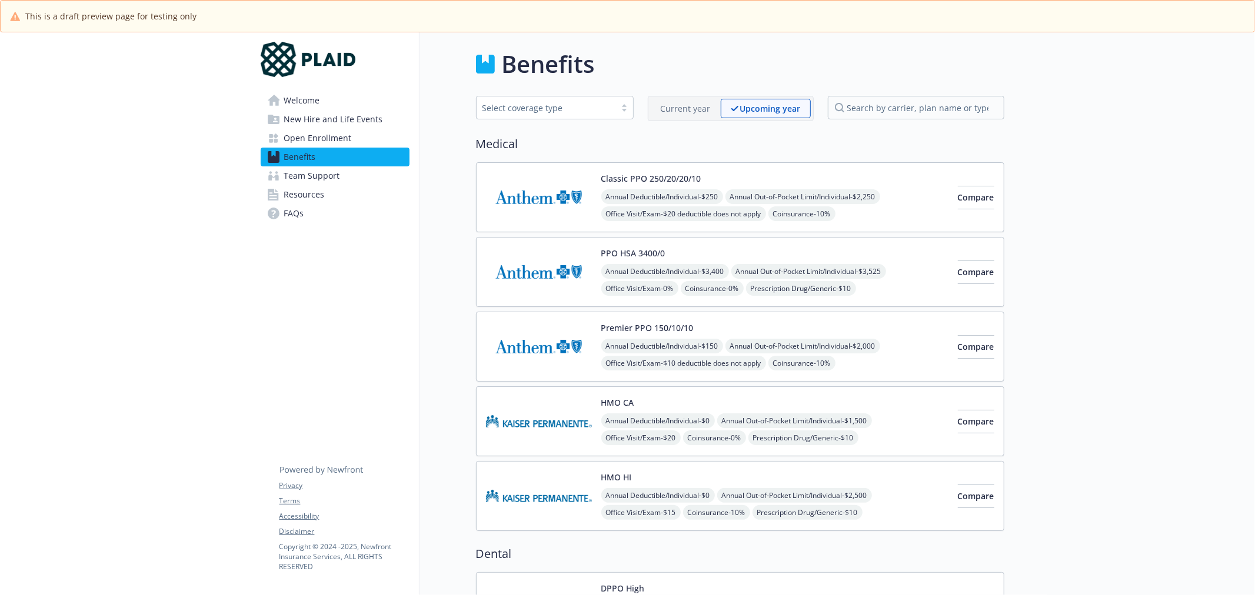
click at [323, 134] on span "Open Enrollment" at bounding box center [318, 138] width 68 height 19
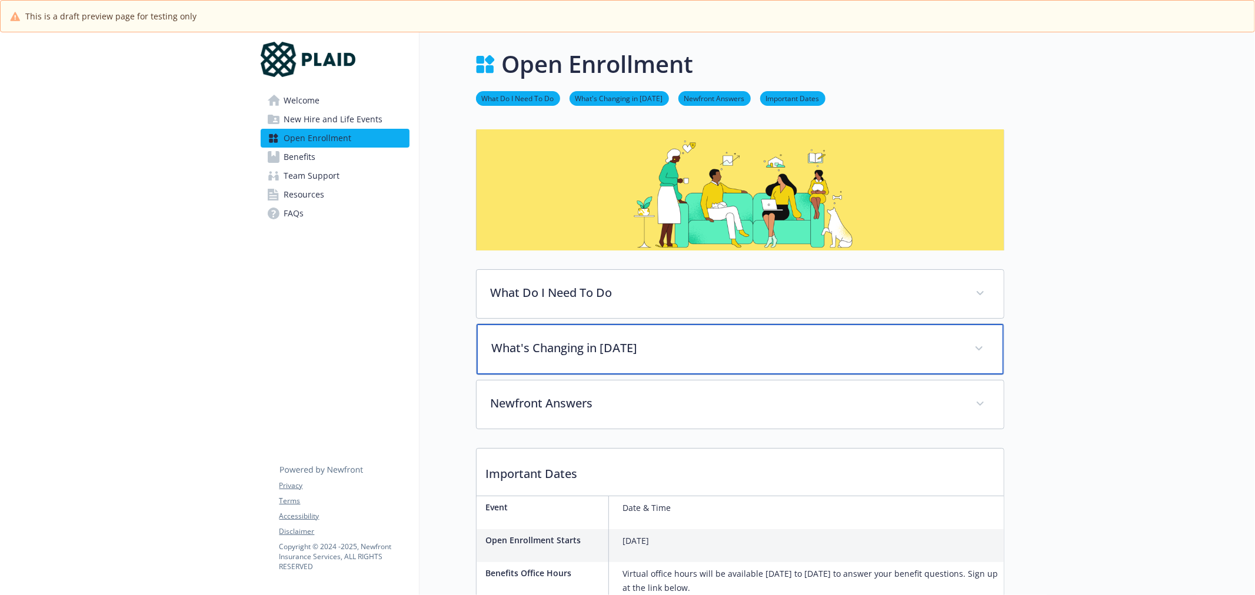
click at [609, 333] on div "What's Changing in [DATE]" at bounding box center [739, 349] width 527 height 51
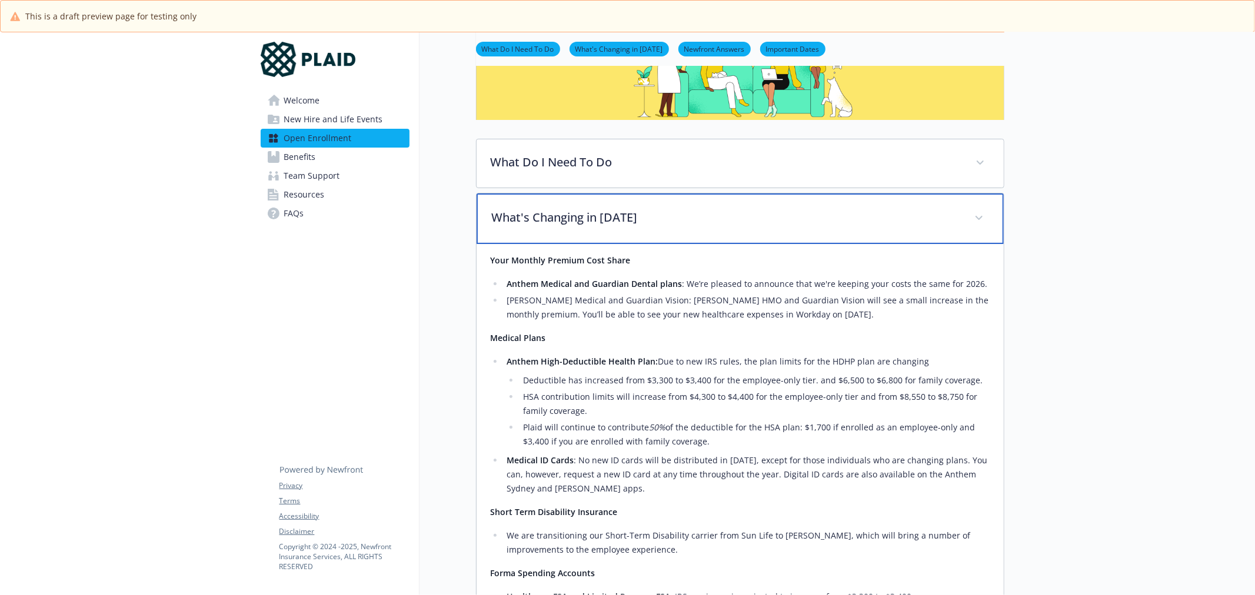
scroll to position [196, 0]
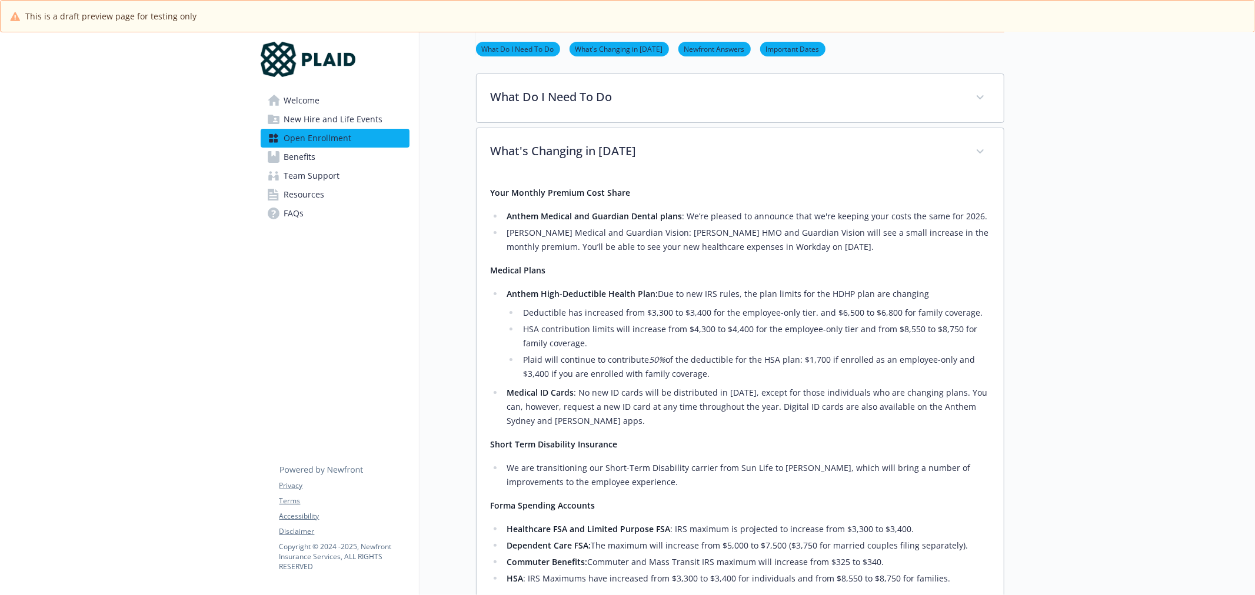
drag, startPoint x: 348, startPoint y: 354, endPoint x: 373, endPoint y: 340, distance: 28.5
click at [348, 354] on div "Welcome New Hire and Life Events Open Enrollment Benefits Team Support Resource…" at bounding box center [335, 467] width 168 height 1262
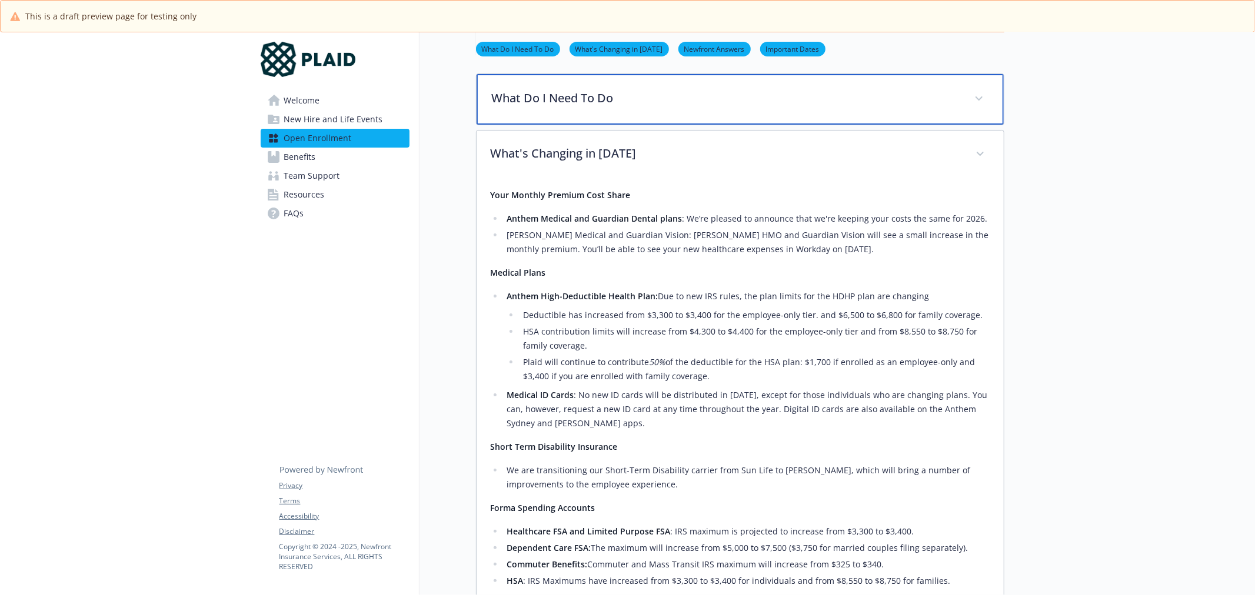
click at [609, 101] on p "What Do I Need To Do" at bounding box center [726, 98] width 468 height 18
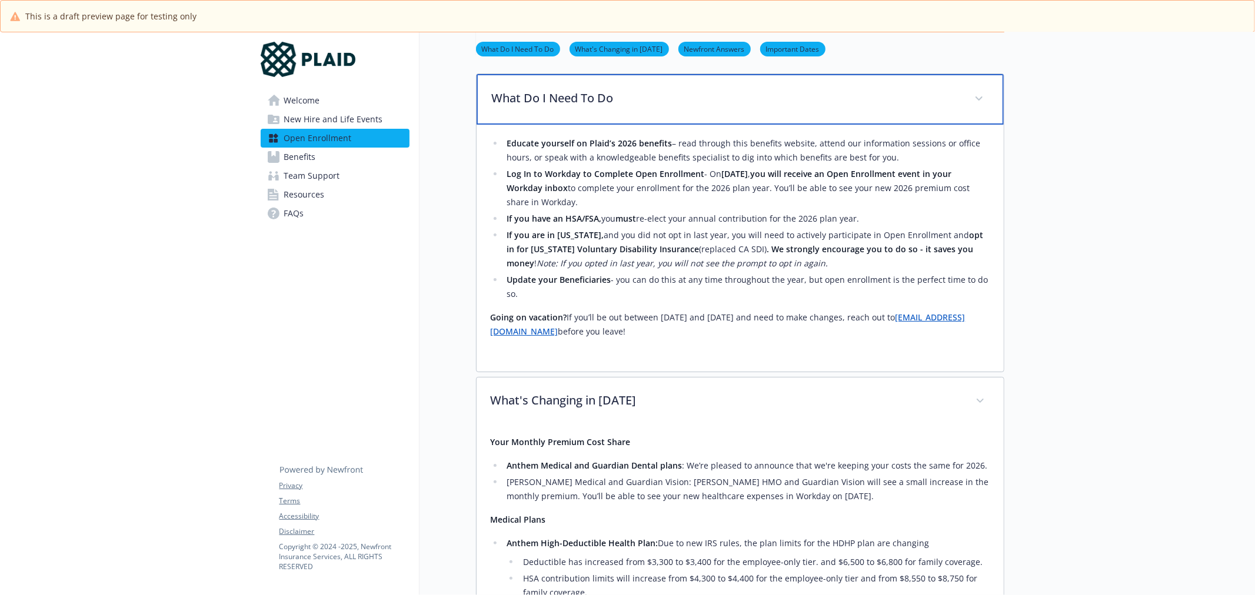
click at [786, 99] on p "What Do I Need To Do" at bounding box center [726, 98] width 468 height 18
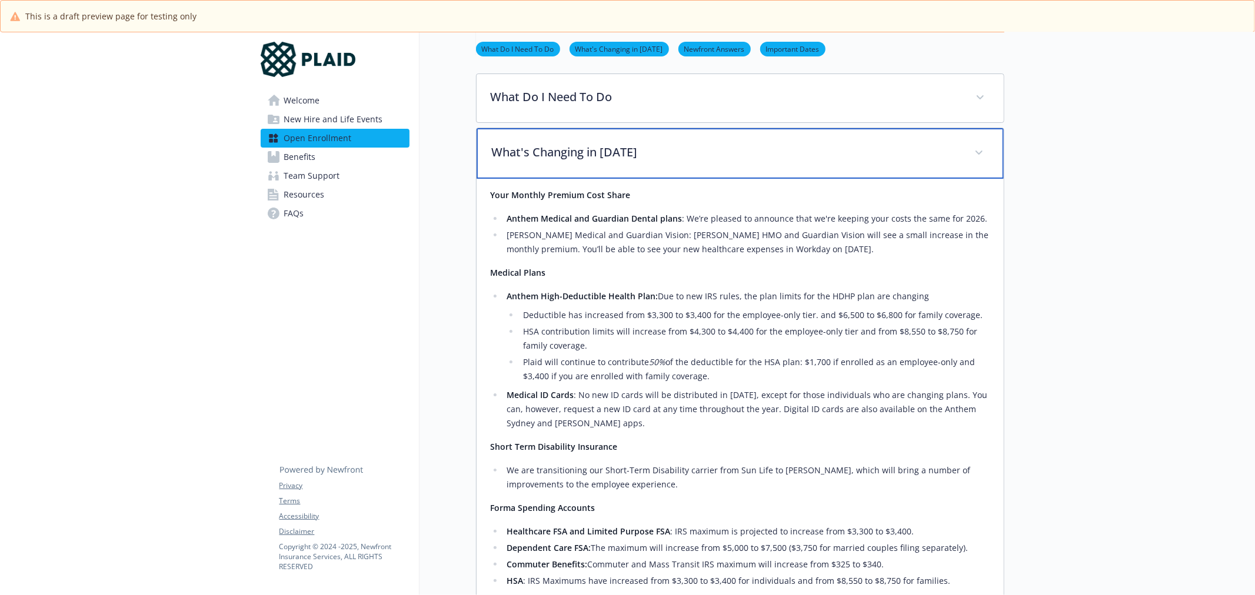
click at [722, 139] on div "What's Changing in [DATE]" at bounding box center [739, 153] width 527 height 51
